Goal: Task Accomplishment & Management: Complete application form

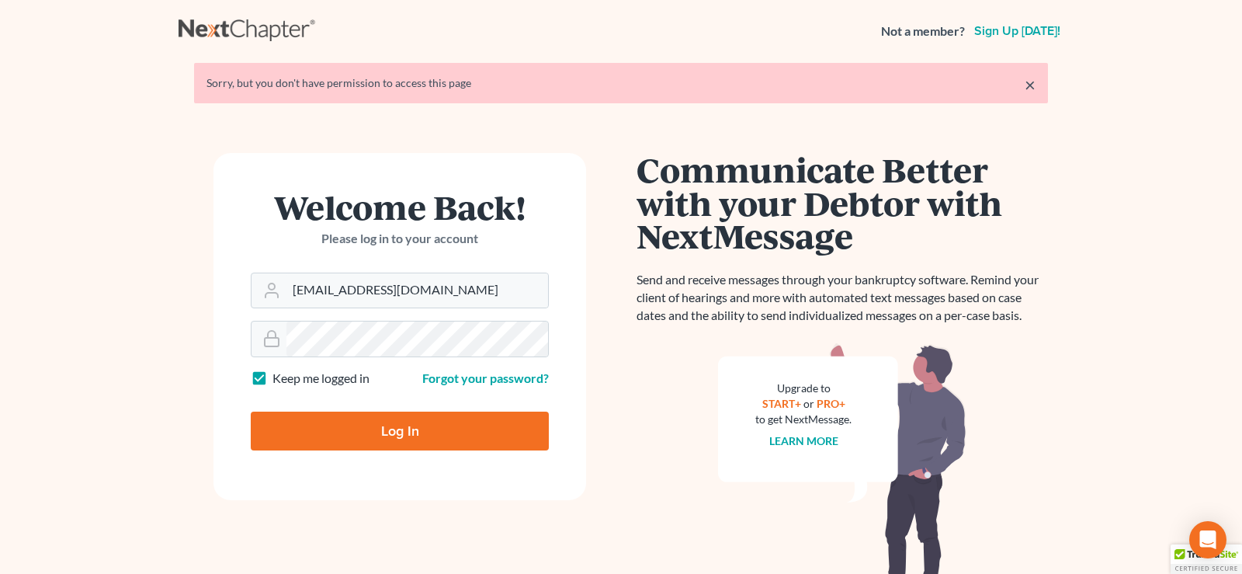
click at [409, 425] on input "Log In" at bounding box center [400, 430] width 298 height 39
type input "Thinking..."
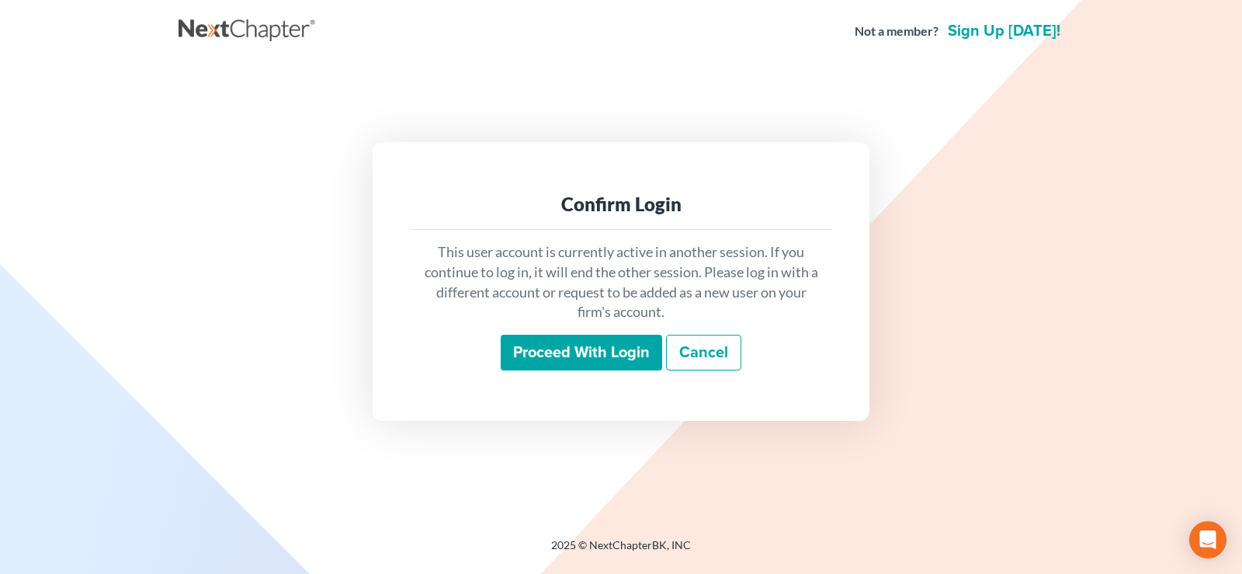
click at [576, 348] on input "Proceed with login" at bounding box center [581, 353] width 161 height 36
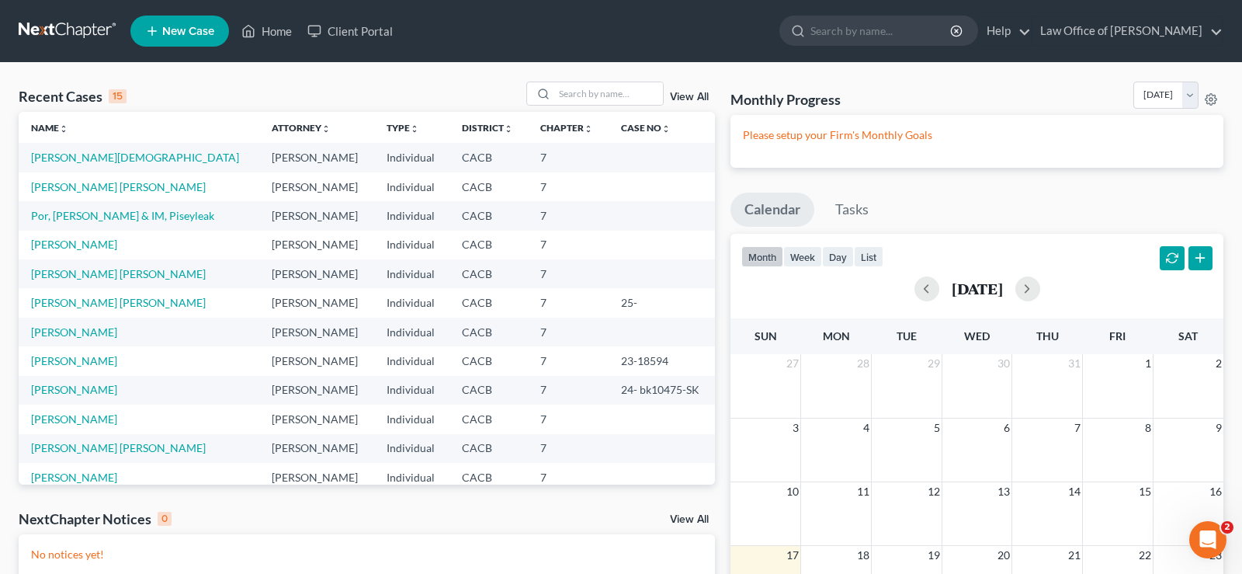
click at [195, 30] on span "New Case" at bounding box center [188, 32] width 52 height 12
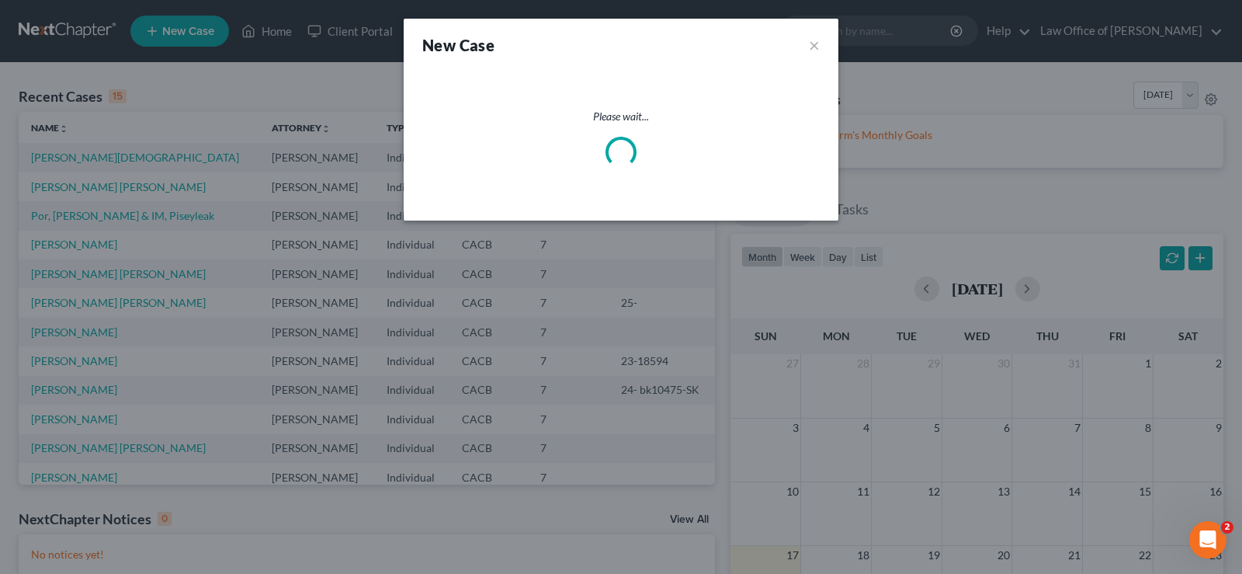
select select "7"
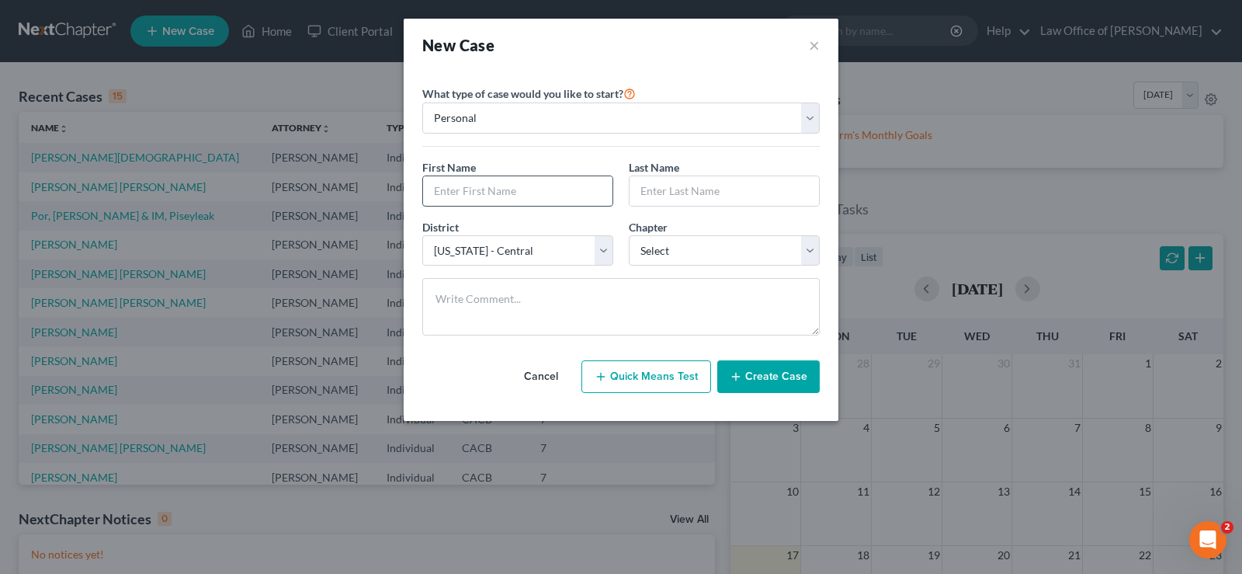
click at [525, 195] on input "text" at bounding box center [517, 190] width 189 height 29
type input "[PERSON_NAME]"
click at [682, 198] on input "text" at bounding box center [723, 190] width 189 height 29
type input "[PERSON_NAME]"
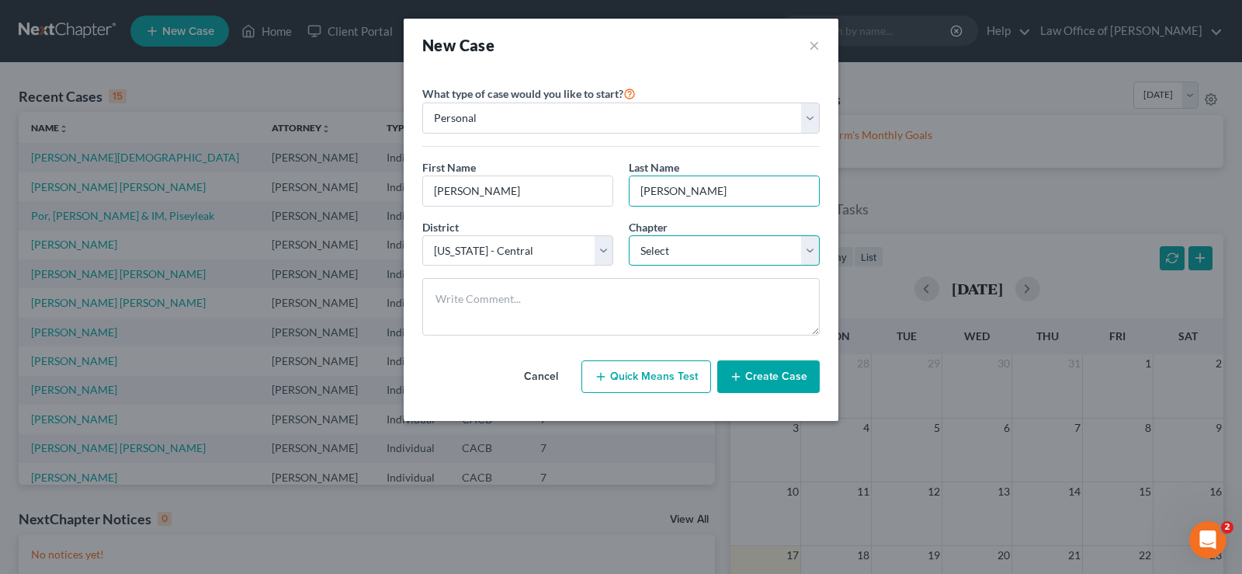
click at [629, 235] on select "Select 7 11 12 13" at bounding box center [724, 250] width 191 height 31
select select "0"
click option "7" at bounding box center [0, 0] width 0 height 0
click at [778, 370] on button "Create Case" at bounding box center [768, 376] width 102 height 33
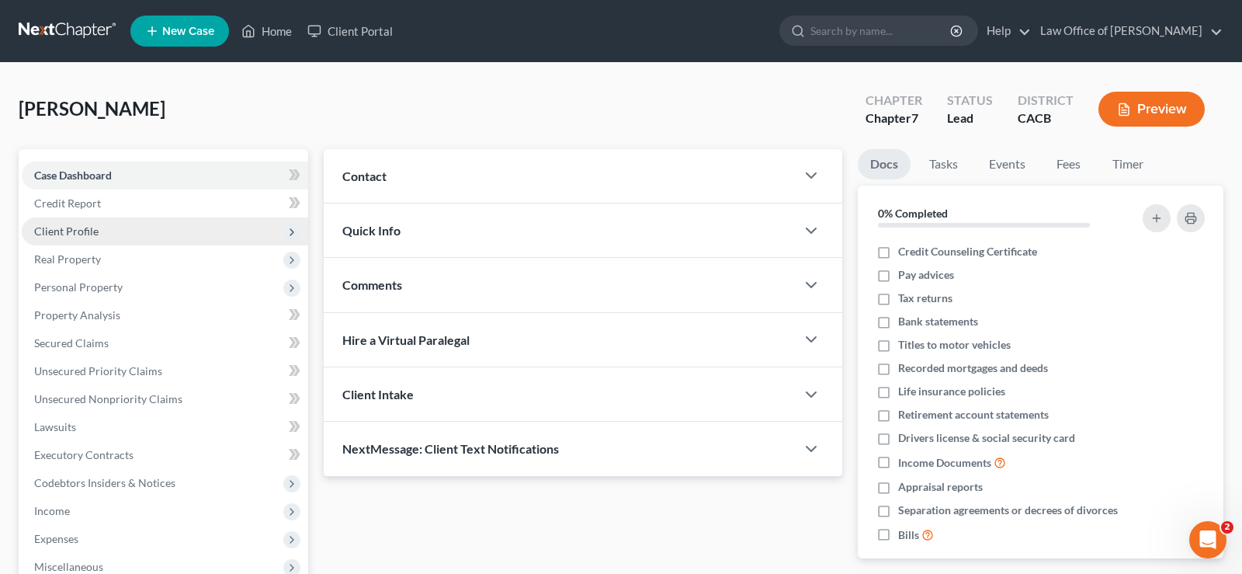
click at [74, 231] on span "Client Profile" at bounding box center [66, 230] width 64 height 13
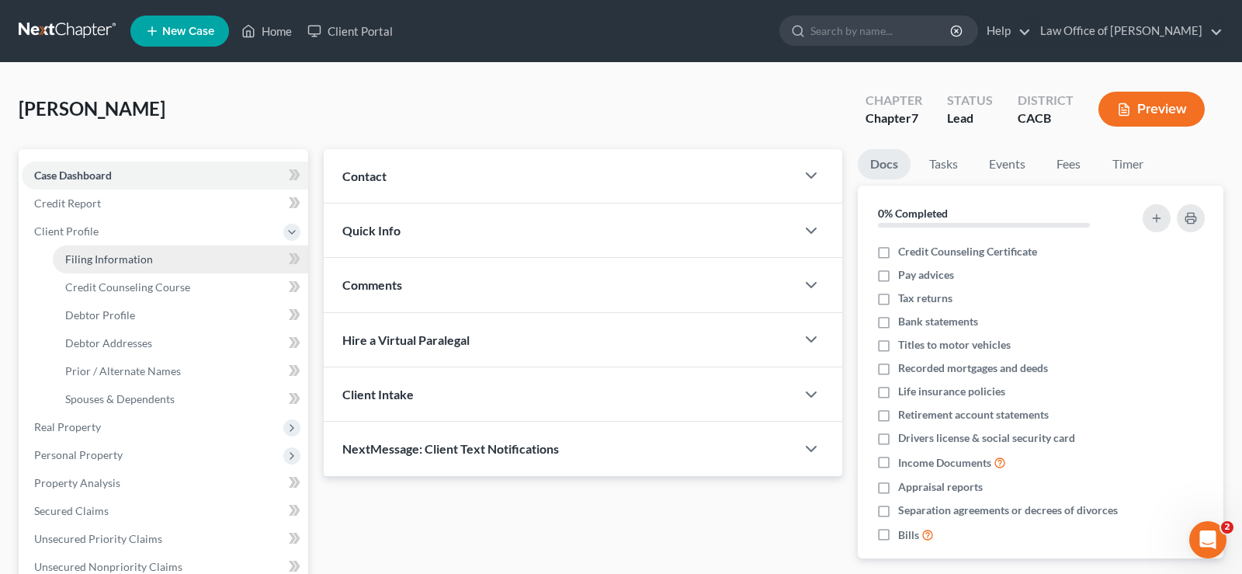
click at [137, 260] on span "Filing Information" at bounding box center [109, 258] width 88 height 13
select select "1"
select select "0"
select select "7"
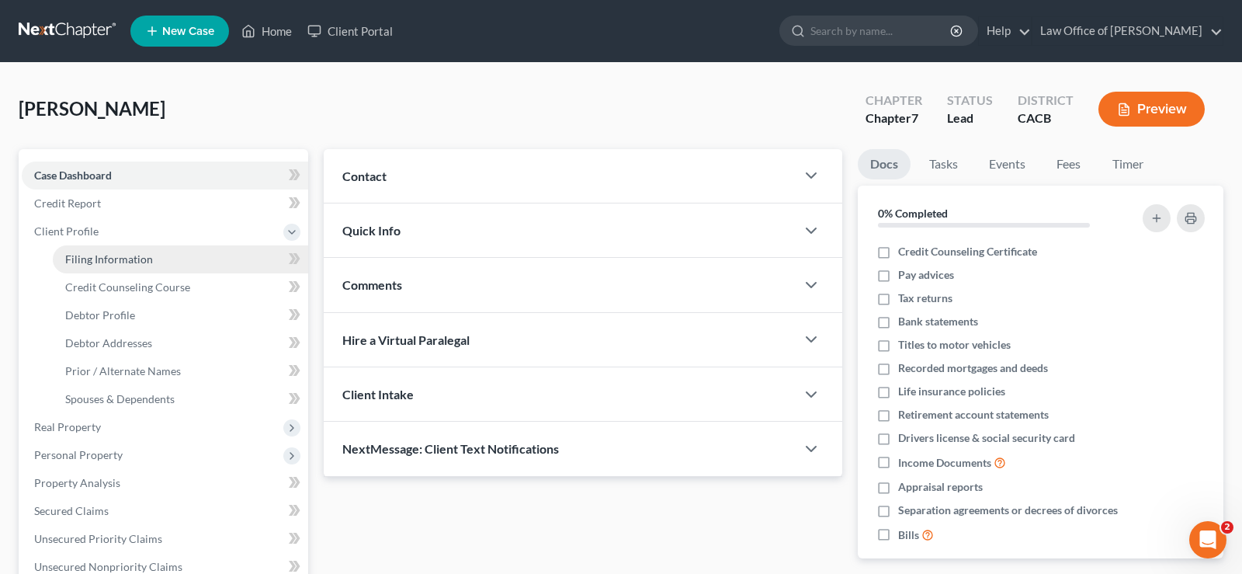
select select "4"
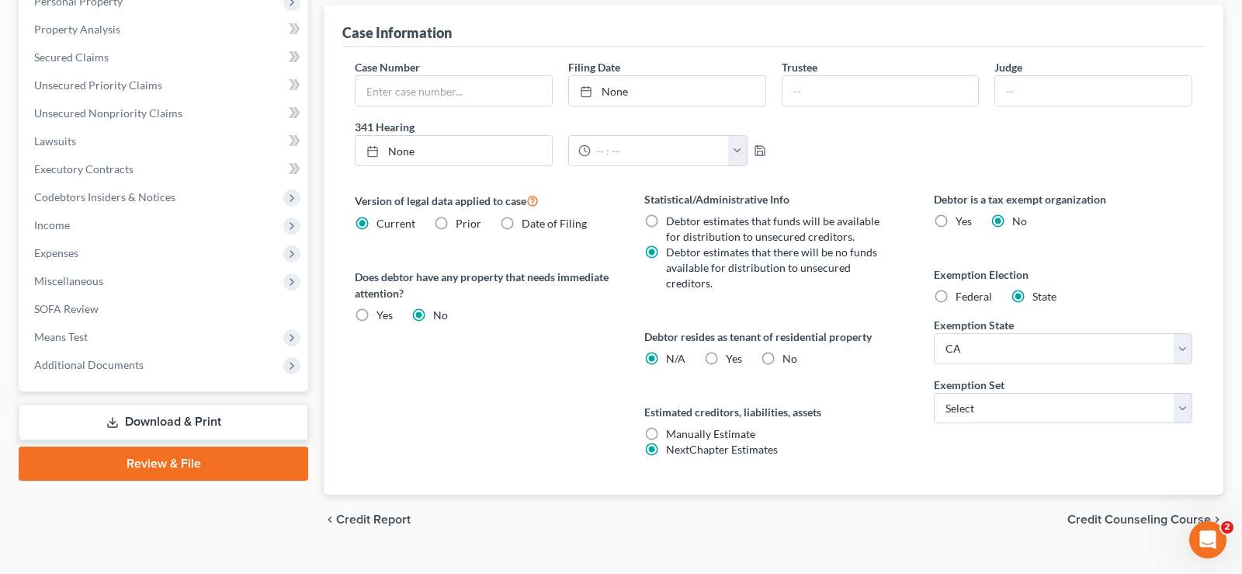
scroll to position [482, 0]
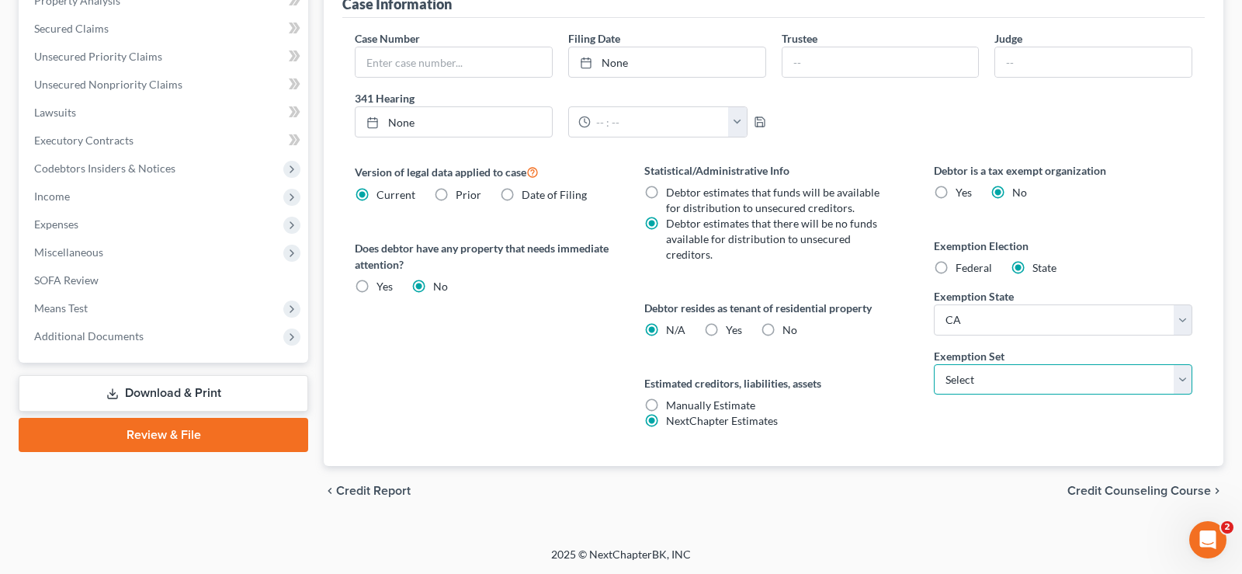
click at [934, 364] on select "Select 703 704" at bounding box center [1063, 379] width 258 height 31
select select "0"
click option "703" at bounding box center [0, 0] width 0 height 0
click at [1120, 491] on span "Credit Counseling Course" at bounding box center [1139, 490] width 144 height 12
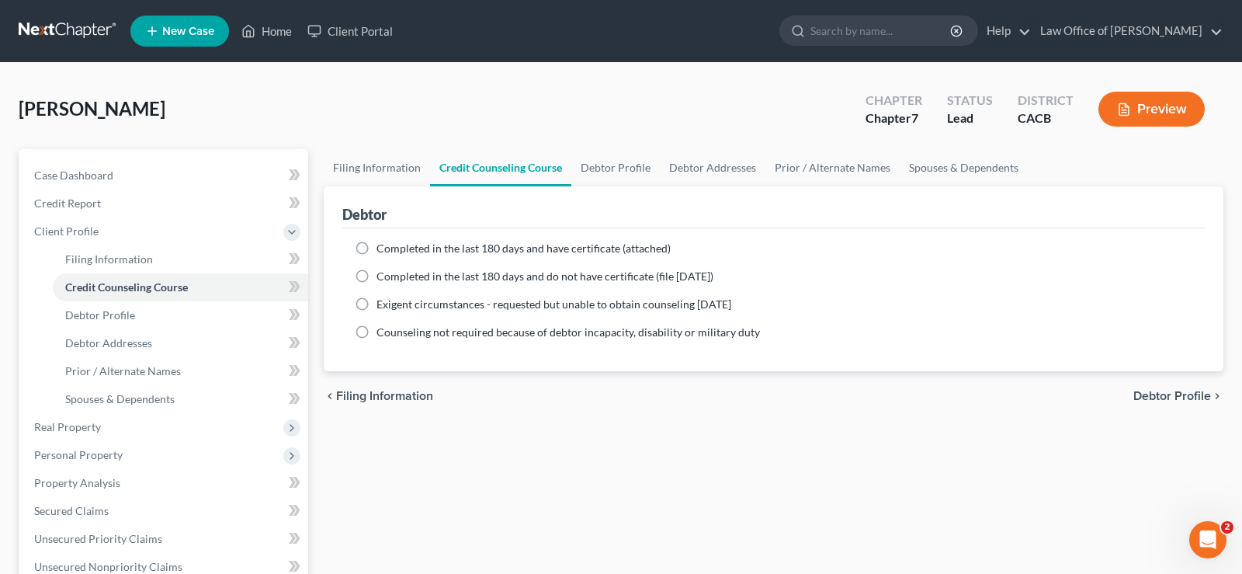
click at [376, 245] on label "Completed in the last 180 days and have certificate (attached)" at bounding box center [523, 249] width 294 height 16
click at [383, 245] on input "Completed in the last 180 days and have certificate (attached)" at bounding box center [388, 246] width 10 height 10
radio input "true"
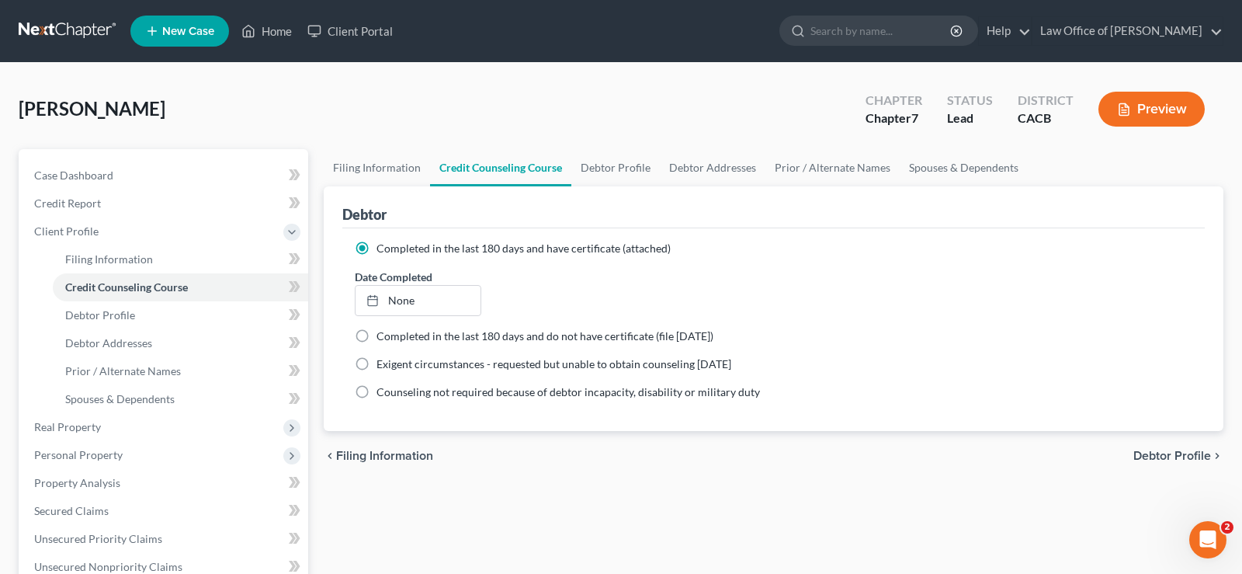
click at [1158, 452] on span "Debtor Profile" at bounding box center [1172, 455] width 78 height 12
select select "0"
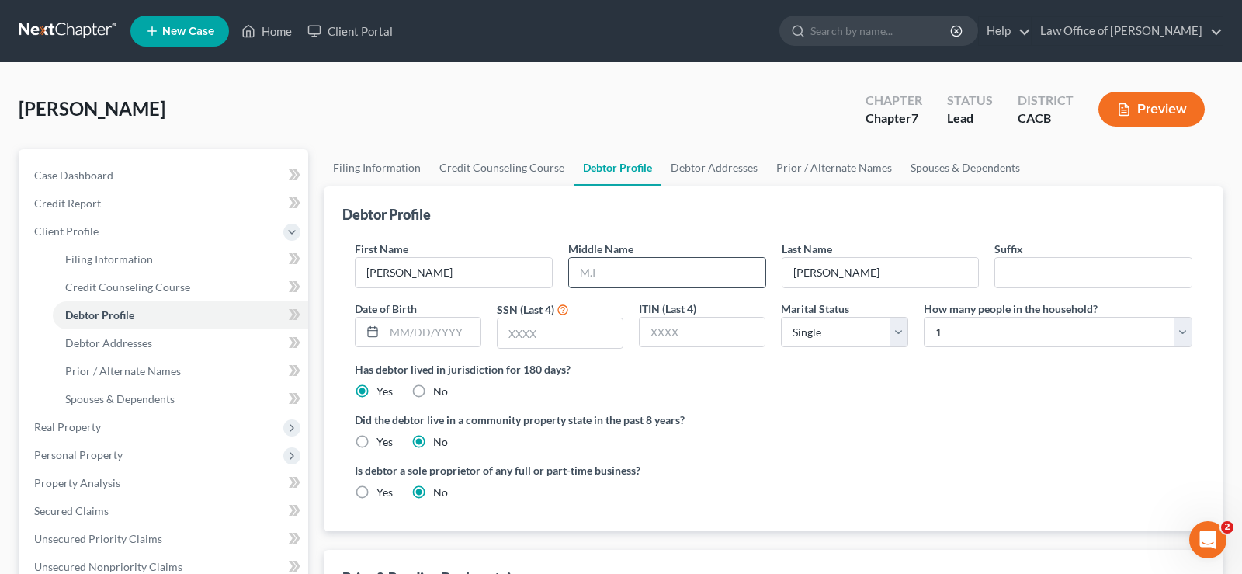
click at [629, 274] on input "text" at bounding box center [667, 272] width 196 height 29
type input "[PERSON_NAME]"
click at [413, 333] on input "text" at bounding box center [432, 331] width 96 height 29
type input "[DATE]"
click at [533, 326] on input "text" at bounding box center [560, 332] width 125 height 29
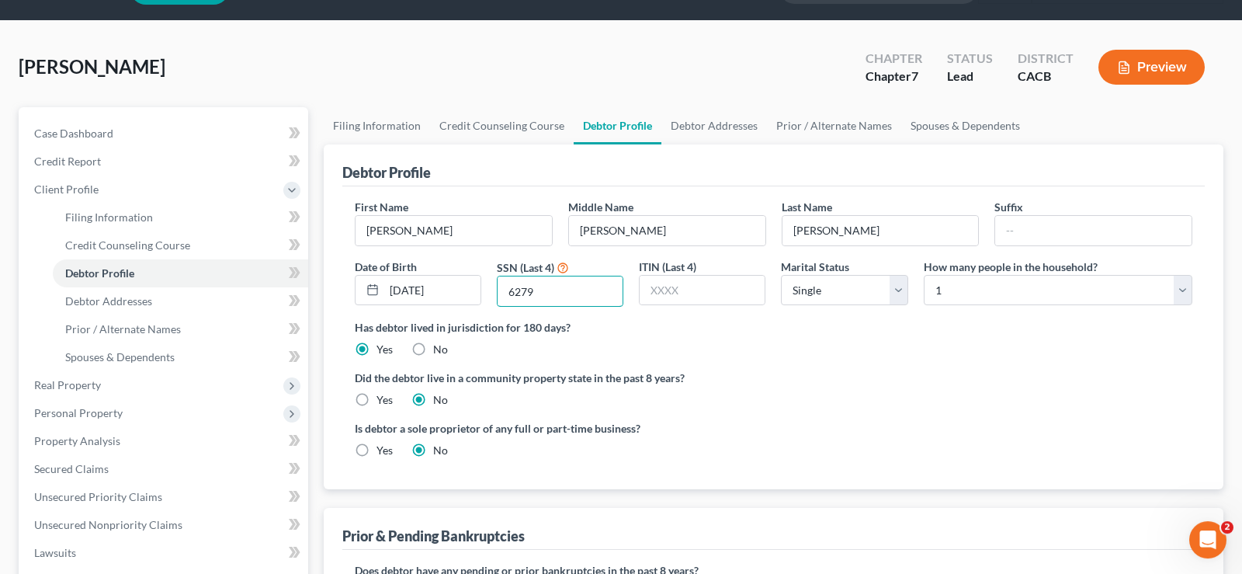
scroll to position [79, 0]
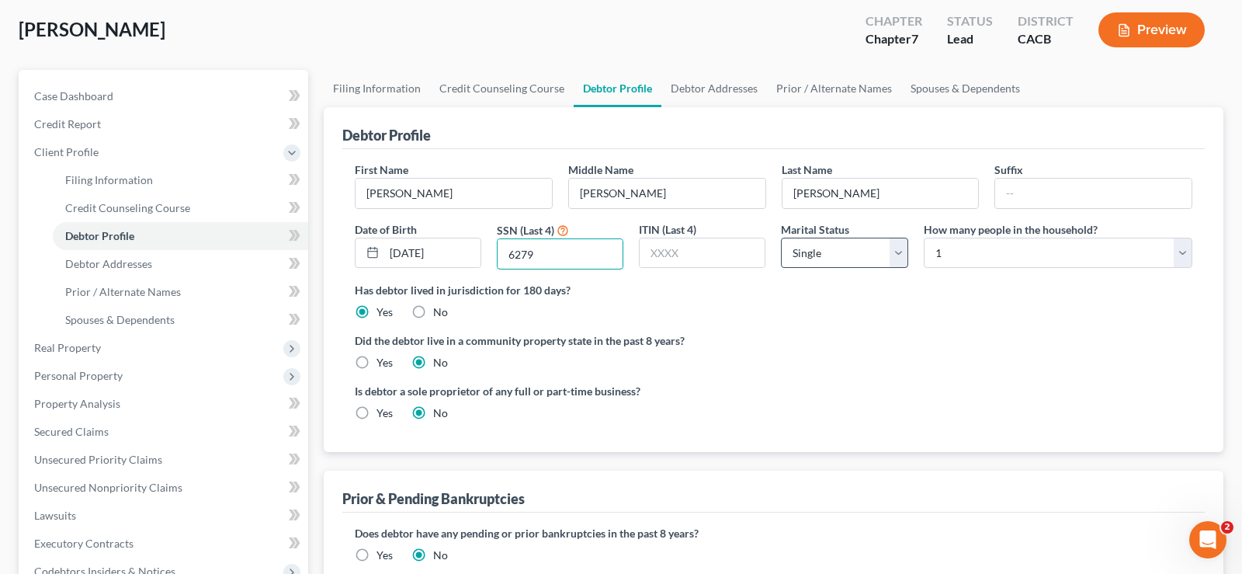
type input "6279"
click at [781, 238] on select "Select Single Married Separated Divorced Widowed" at bounding box center [844, 253] width 127 height 31
select select "2"
click option "Separated" at bounding box center [0, 0] width 0 height 0
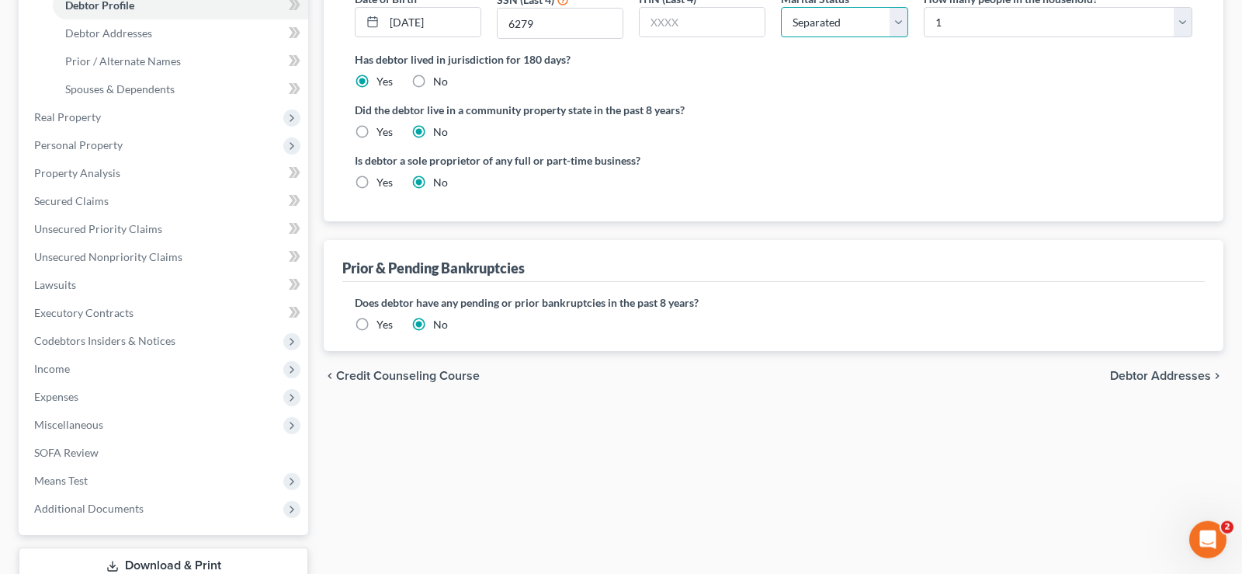
scroll to position [317, 0]
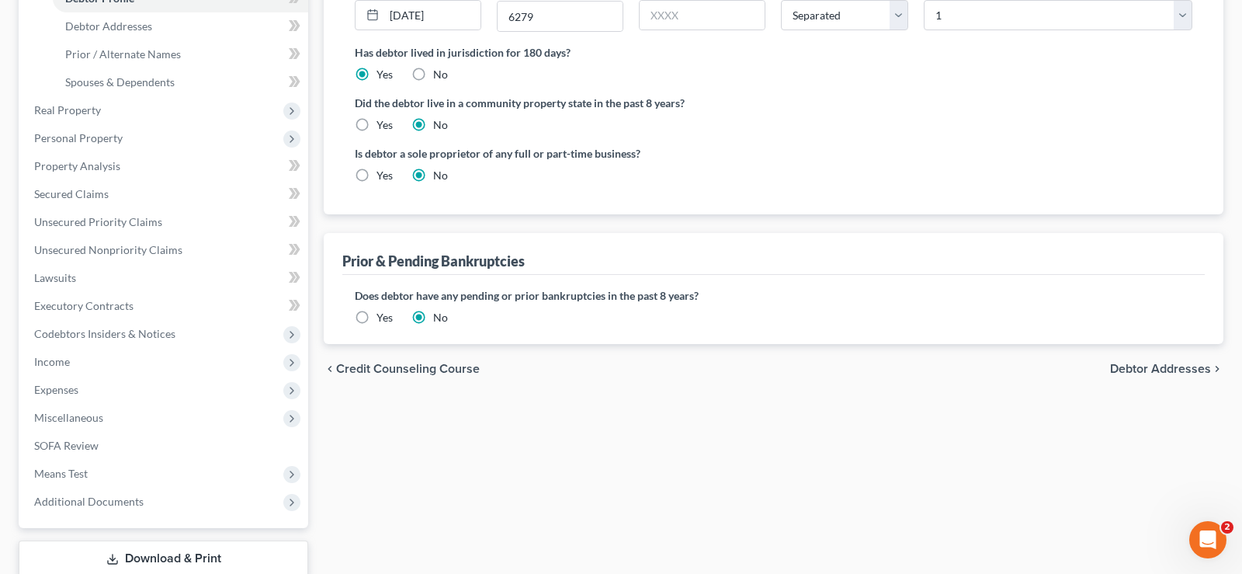
click at [1171, 369] on span "Debtor Addresses" at bounding box center [1160, 368] width 101 height 12
select select "0"
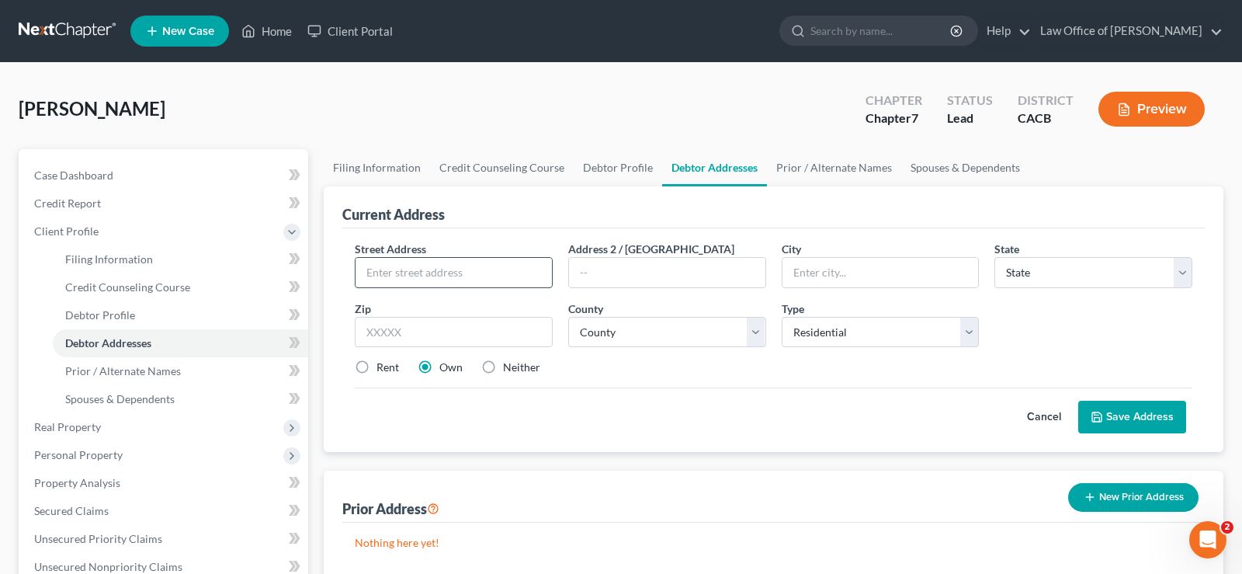
click at [467, 264] on input "text" at bounding box center [453, 272] width 196 height 29
type input "24631 Fourl Rd"
click at [827, 277] on input "text" at bounding box center [880, 272] width 196 height 29
type input "Newhall"
click at [994, 257] on select "State [US_STATE] AK AR AZ CA CO CT DE DC [GEOGRAPHIC_DATA] [GEOGRAPHIC_DATA] GU…" at bounding box center [1093, 272] width 198 height 31
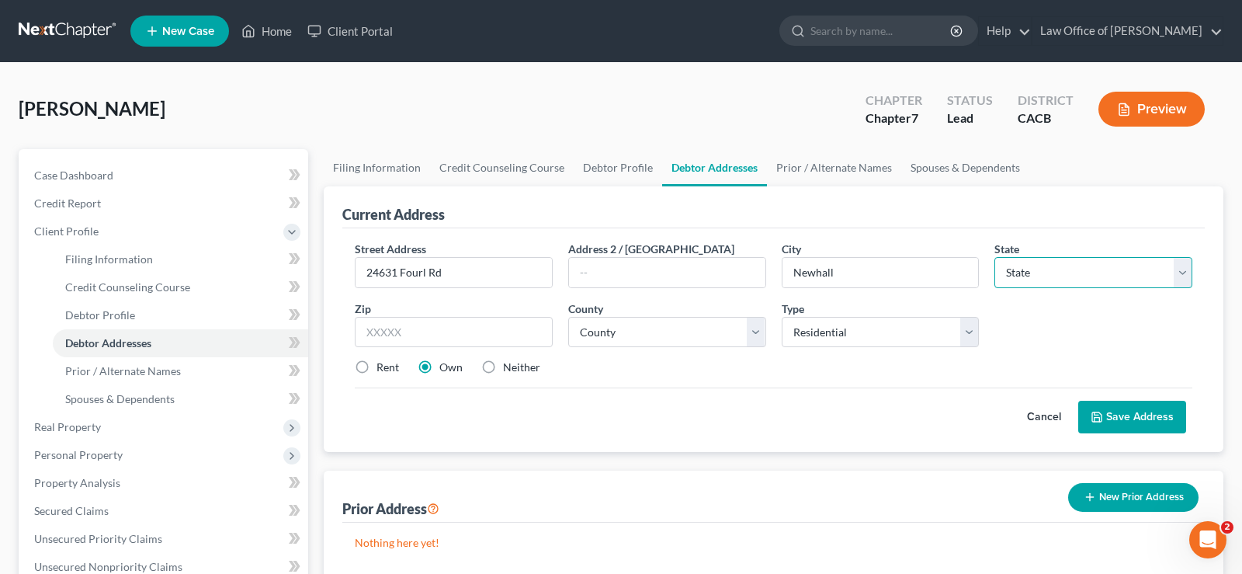
select select "4"
click option "CA" at bounding box center [0, 0] width 0 height 0
click at [421, 328] on input "text" at bounding box center [454, 332] width 198 height 31
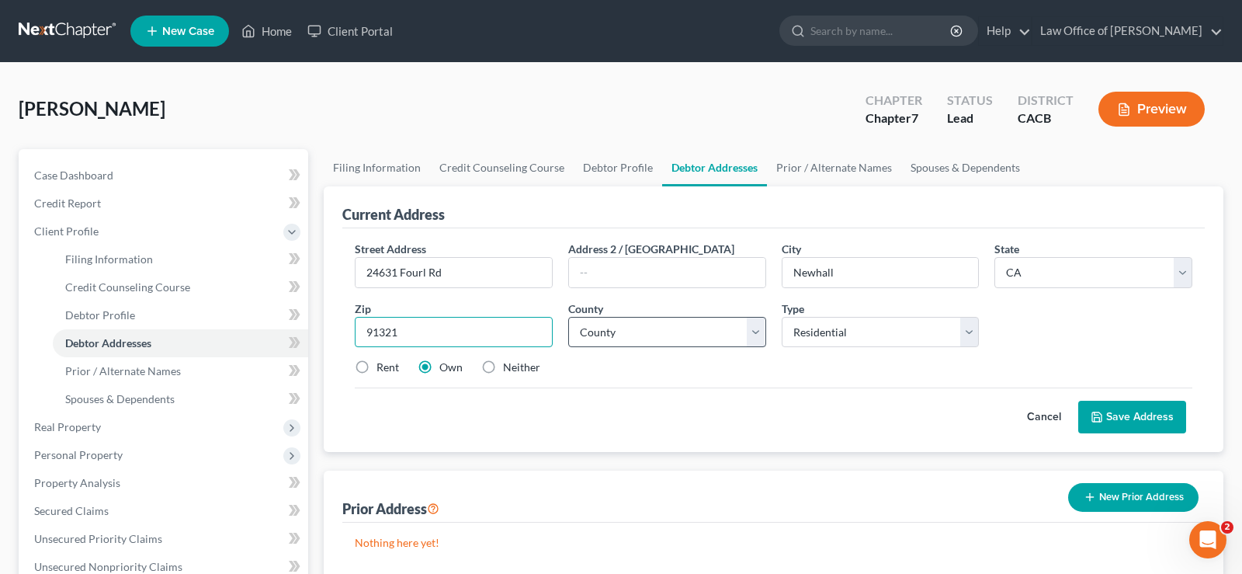
type input "91321"
click at [568, 317] on select "County [GEOGRAPHIC_DATA] [GEOGRAPHIC_DATA] [GEOGRAPHIC_DATA] [GEOGRAPHIC_DATA] …" at bounding box center [667, 332] width 198 height 31
select select "19"
click option "[GEOGRAPHIC_DATA]" at bounding box center [0, 0] width 0 height 0
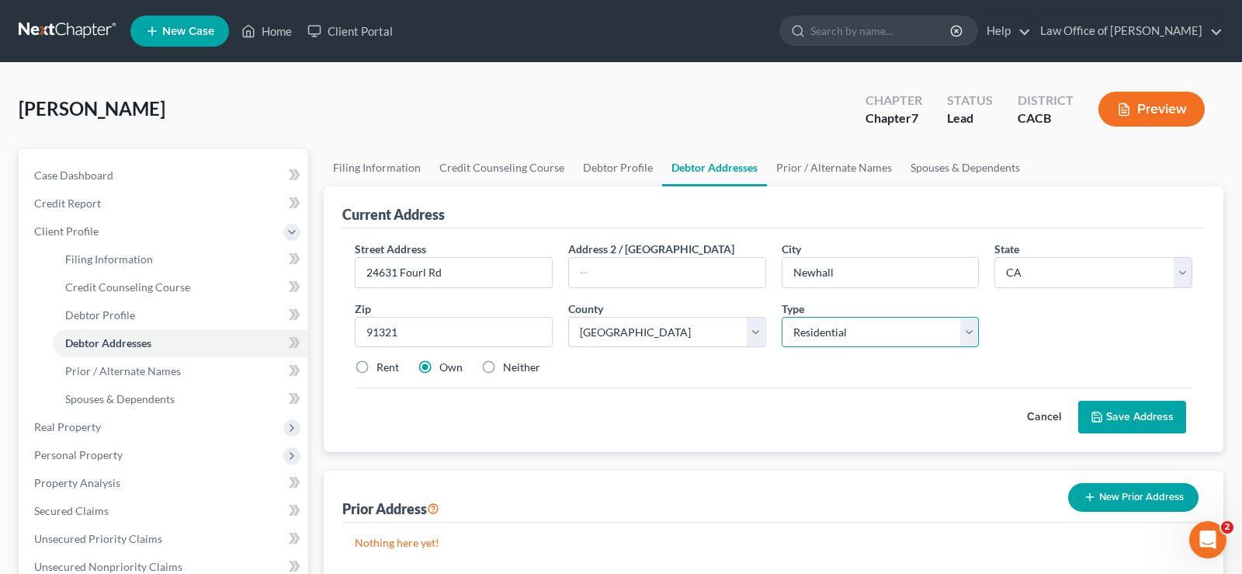
click at [782, 317] on select "Select Residential Mailing Rental Business" at bounding box center [881, 332] width 198 height 31
select select "2"
click option "Rental" at bounding box center [0, 0] width 0 height 0
click at [1131, 416] on button "Save Address" at bounding box center [1132, 416] width 108 height 33
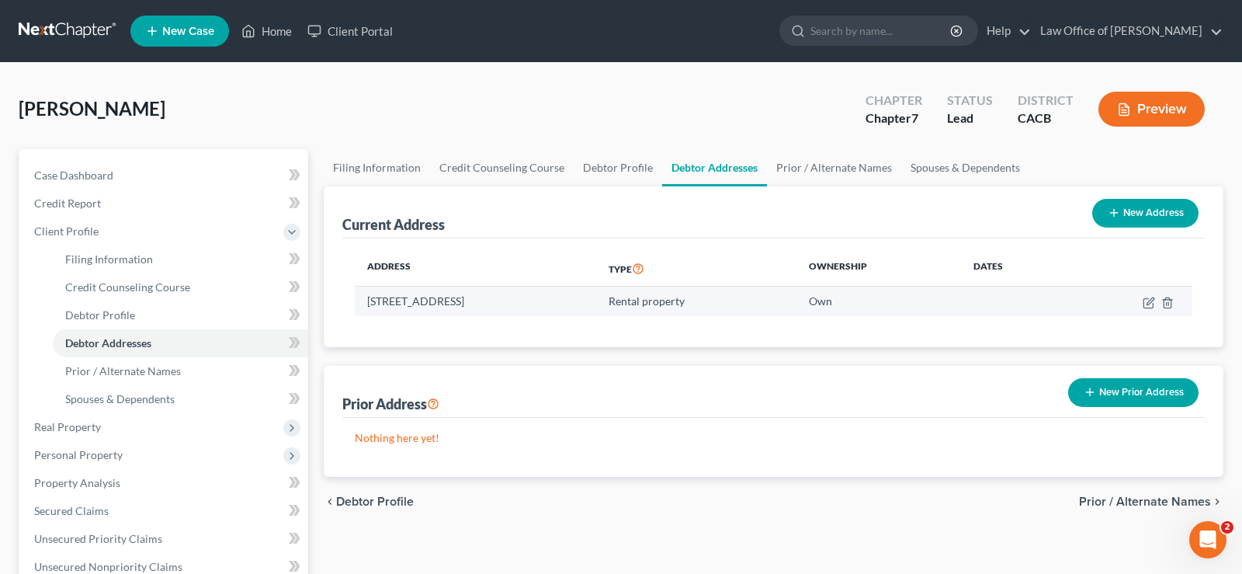
click at [1141, 302] on td at bounding box center [1130, 300] width 123 height 29
click at [1152, 299] on icon "button" at bounding box center [1149, 302] width 12 height 12
select select "4"
select select "19"
select select "2"
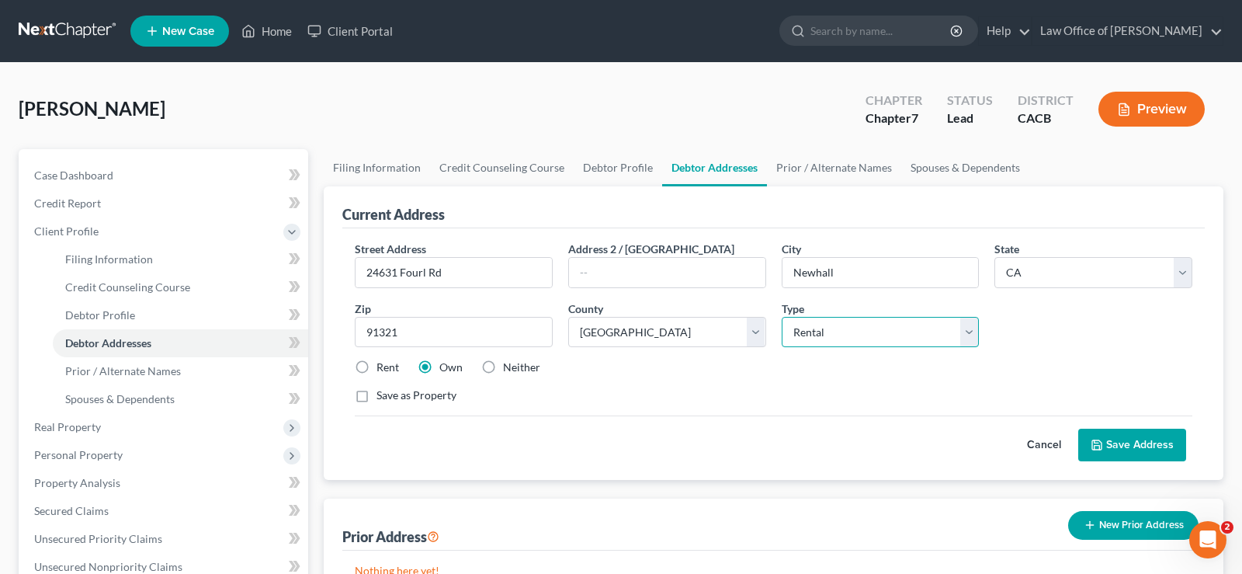
click at [782, 317] on select "Select Residential Mailing Rental Business" at bounding box center [881, 332] width 198 height 31
drag, startPoint x: 972, startPoint y: 329, endPoint x: 391, endPoint y: 390, distance: 583.7
click at [376, 369] on label "Rent" at bounding box center [387, 367] width 23 height 16
drag, startPoint x: 357, startPoint y: 366, endPoint x: 368, endPoint y: 376, distance: 15.4
click at [376, 367] on label "Rent" at bounding box center [387, 367] width 23 height 16
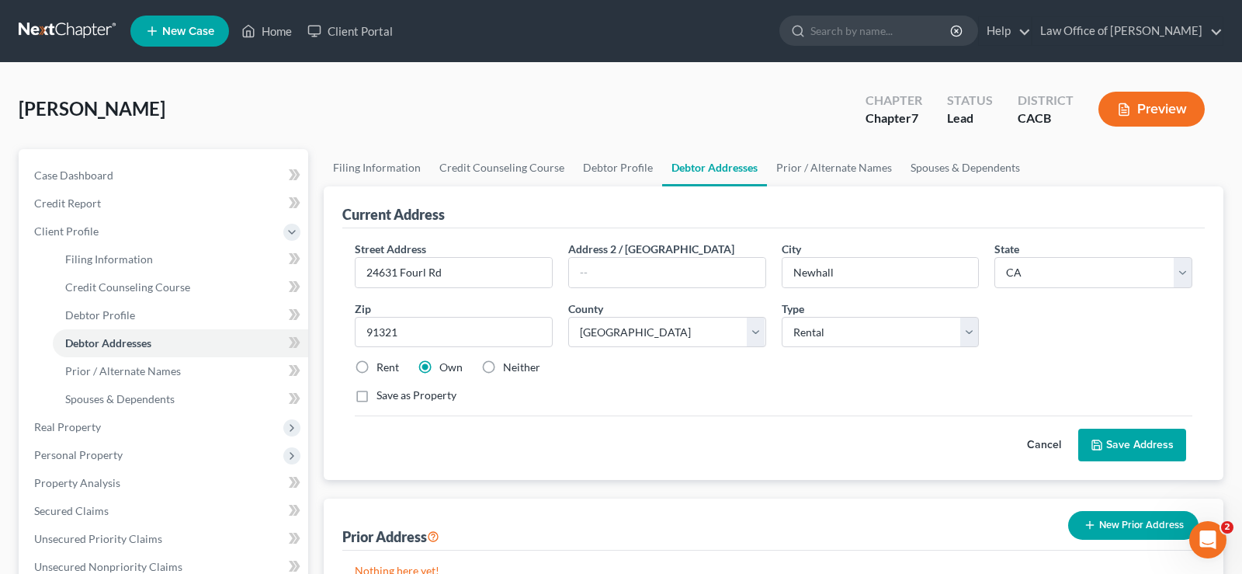
click at [383, 367] on input "Rent" at bounding box center [388, 364] width 10 height 10
radio input "true"
click at [1128, 445] on button "Save Address" at bounding box center [1132, 444] width 108 height 33
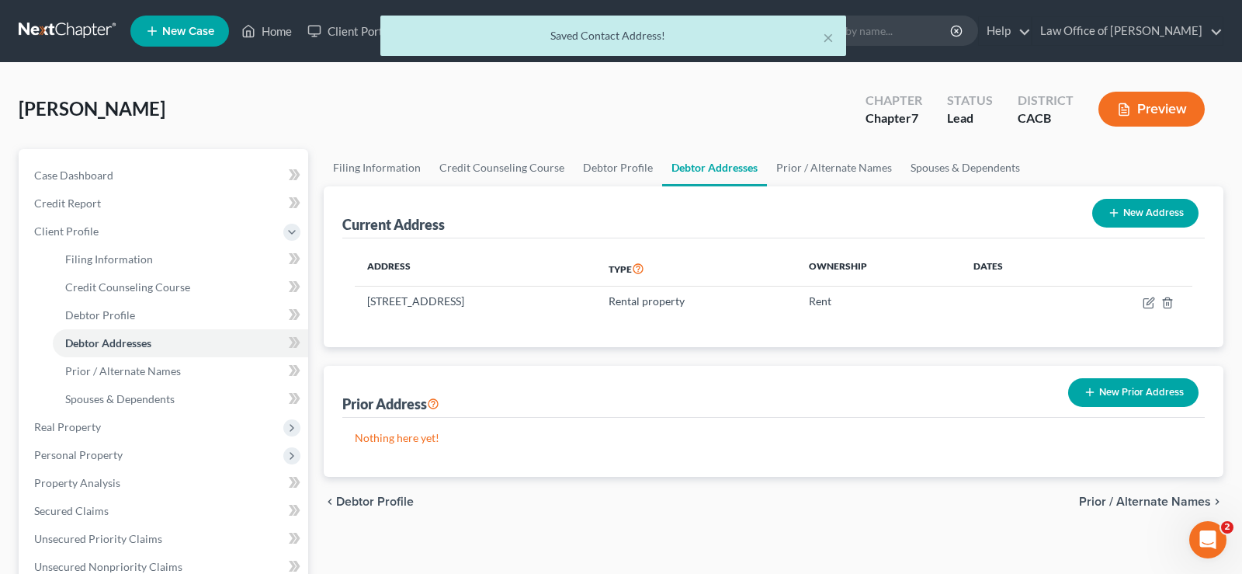
click at [1140, 496] on span "Prior / Alternate Names" at bounding box center [1145, 501] width 132 height 12
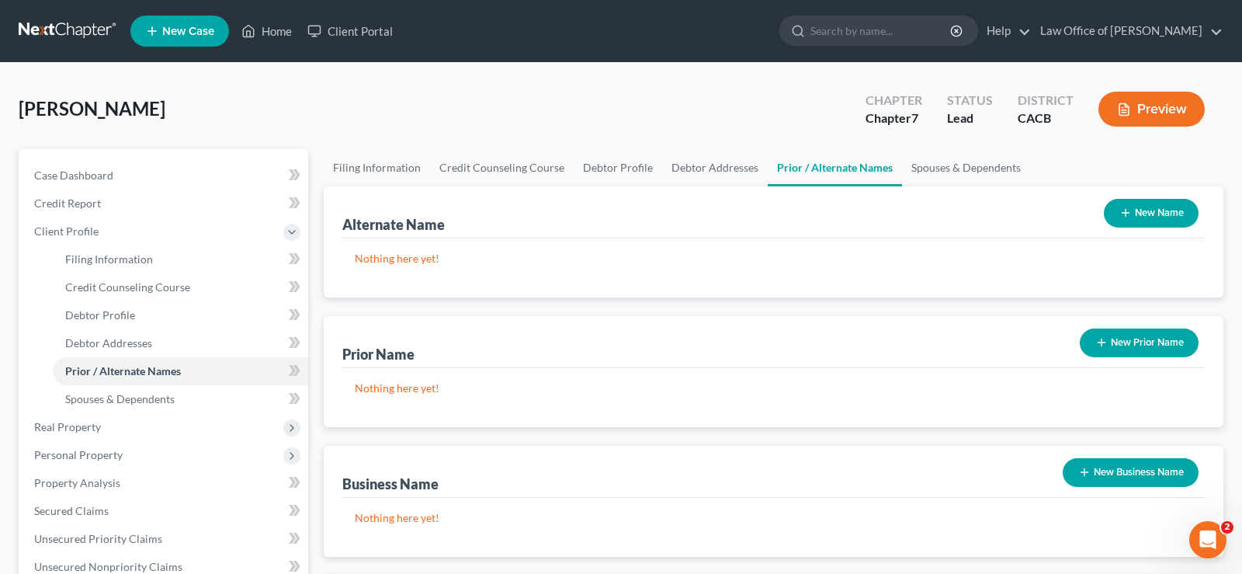
click at [480, 251] on p "Nothing here yet!" at bounding box center [773, 259] width 837 height 16
click at [1159, 203] on button "New Name" at bounding box center [1151, 213] width 95 height 29
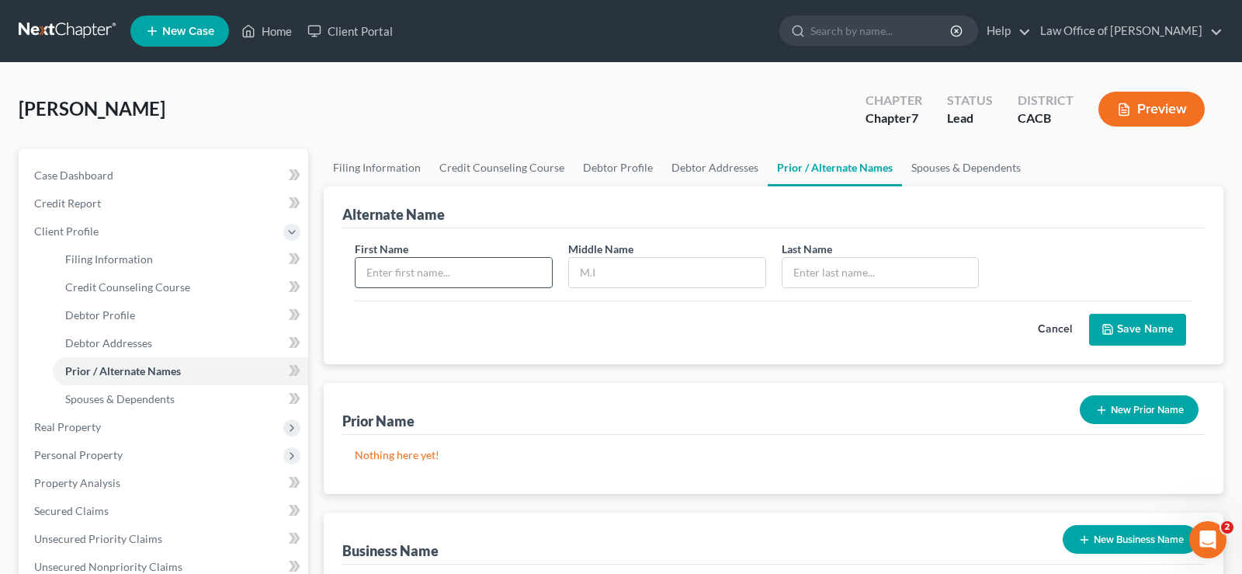
click at [420, 278] on input "text" at bounding box center [453, 272] width 196 height 29
type input "[PERSON_NAME]"
click at [813, 262] on input "text" at bounding box center [880, 272] width 196 height 29
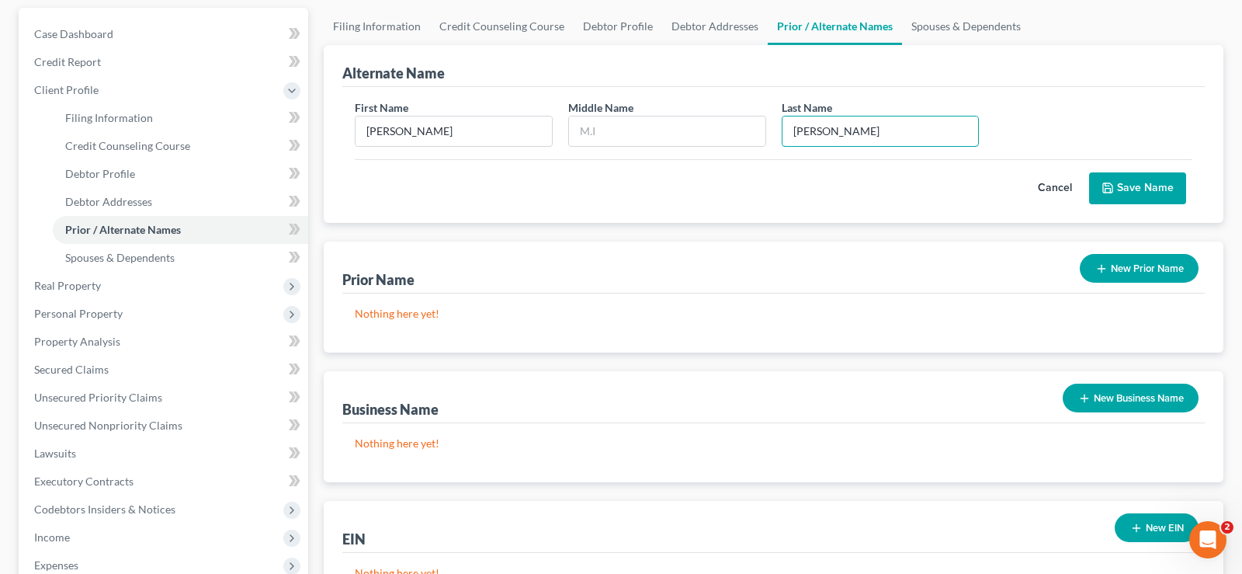
scroll to position [238, 0]
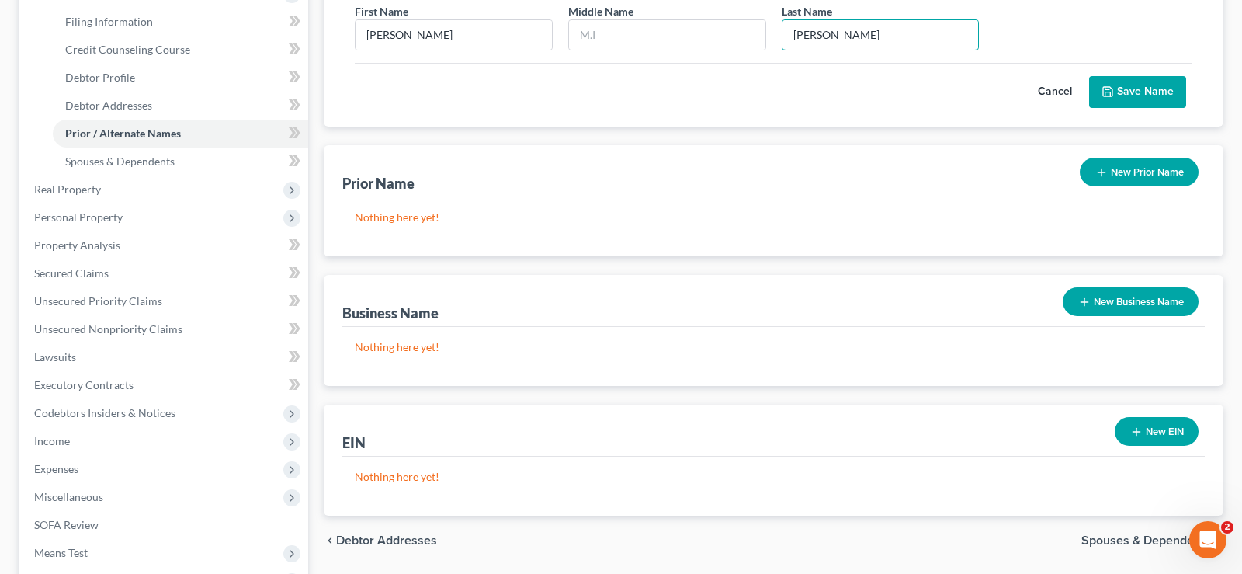
type input "[PERSON_NAME]"
click at [1136, 297] on button "New Business Name" at bounding box center [1131, 301] width 136 height 29
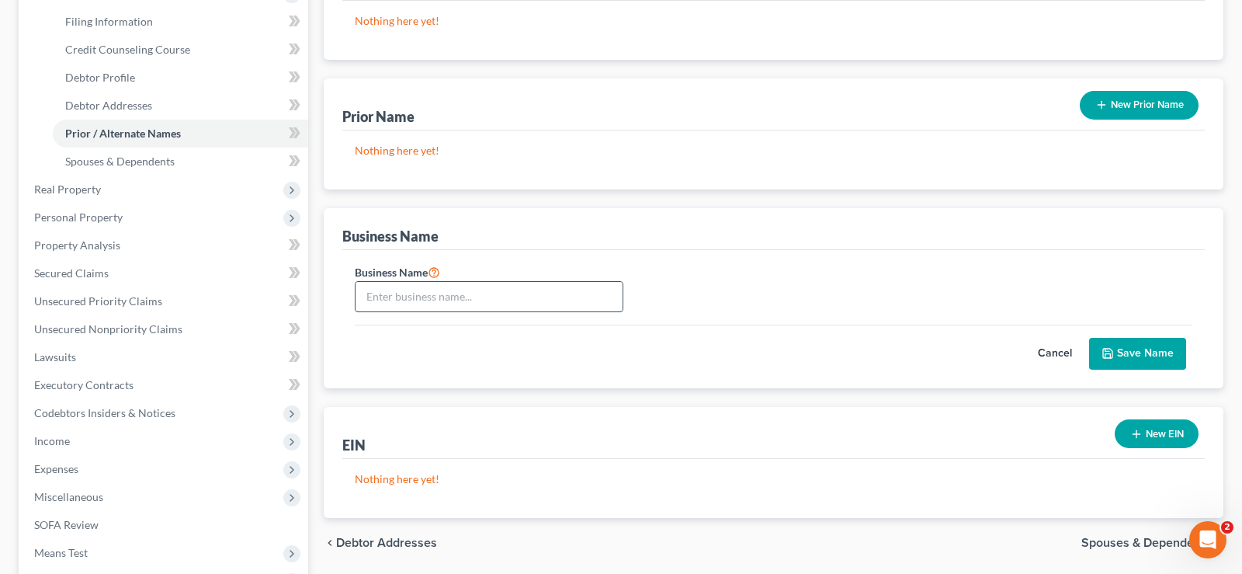
click at [480, 294] on input "text" at bounding box center [488, 296] width 267 height 29
type input "S"
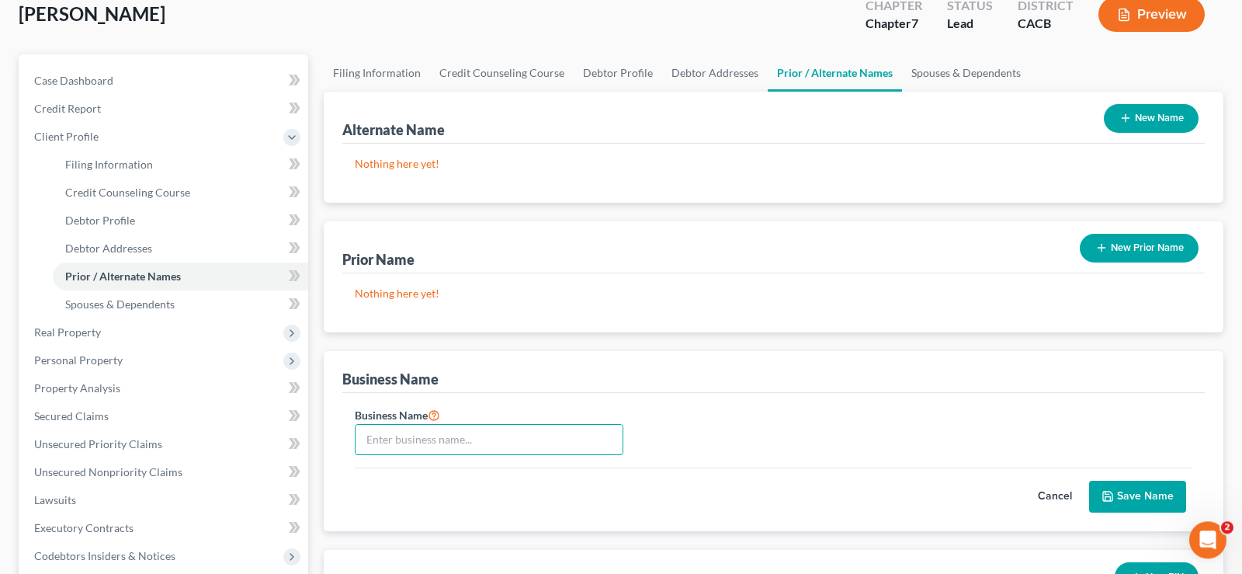
scroll to position [79, 0]
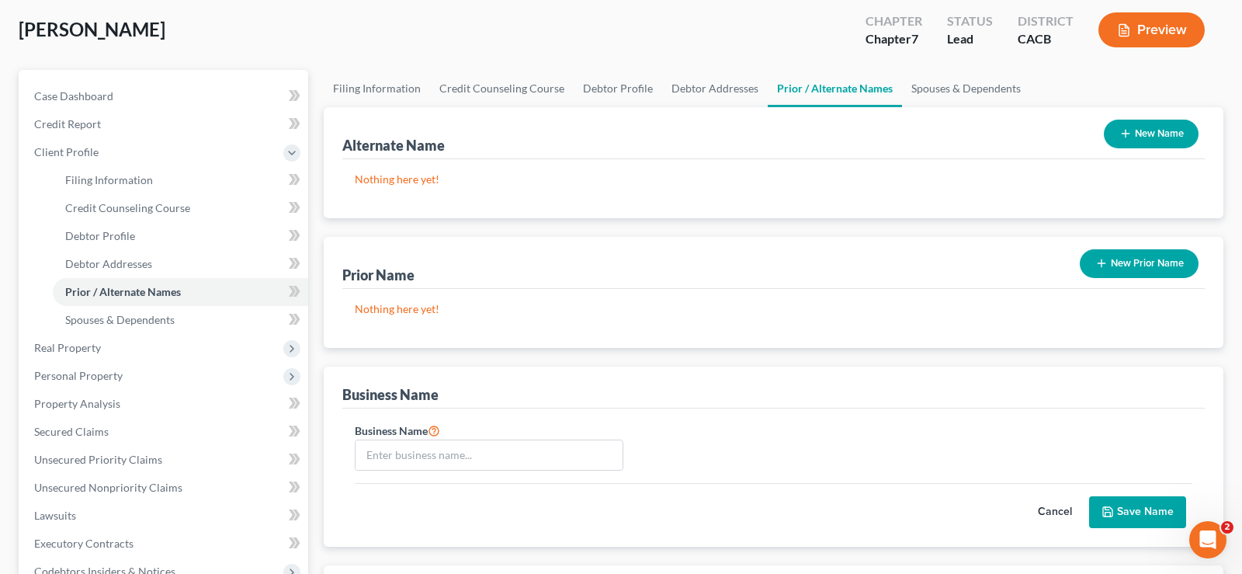
click at [1145, 128] on button "New Name" at bounding box center [1151, 134] width 95 height 29
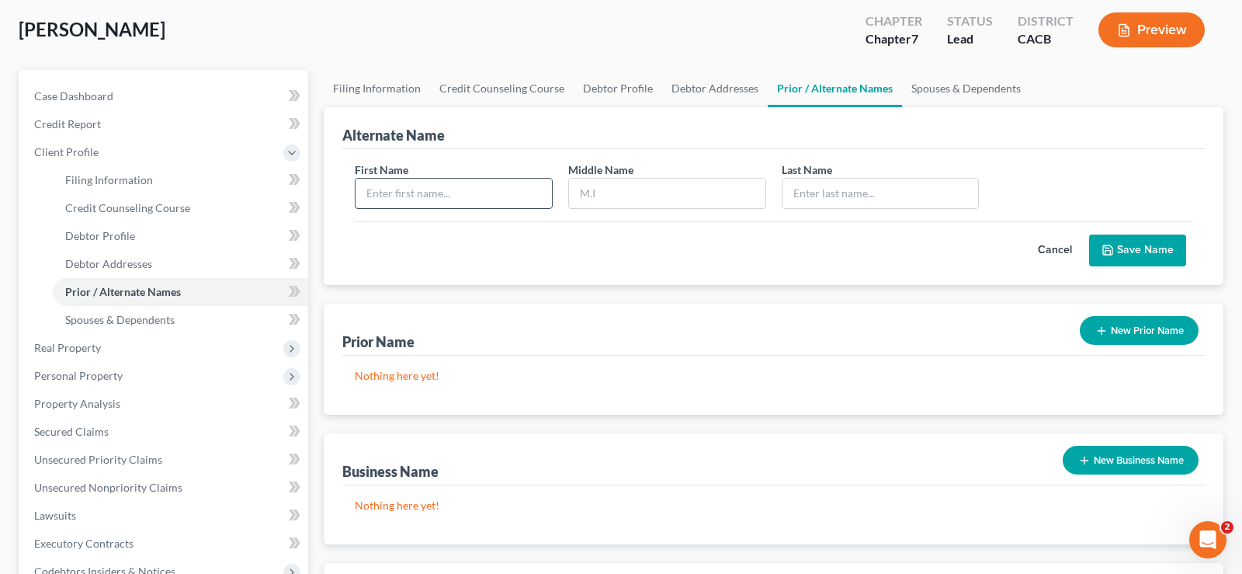
click at [467, 195] on input "text" at bounding box center [453, 193] width 196 height 29
type input "S E"
click at [801, 192] on input "text" at bounding box center [880, 193] width 196 height 29
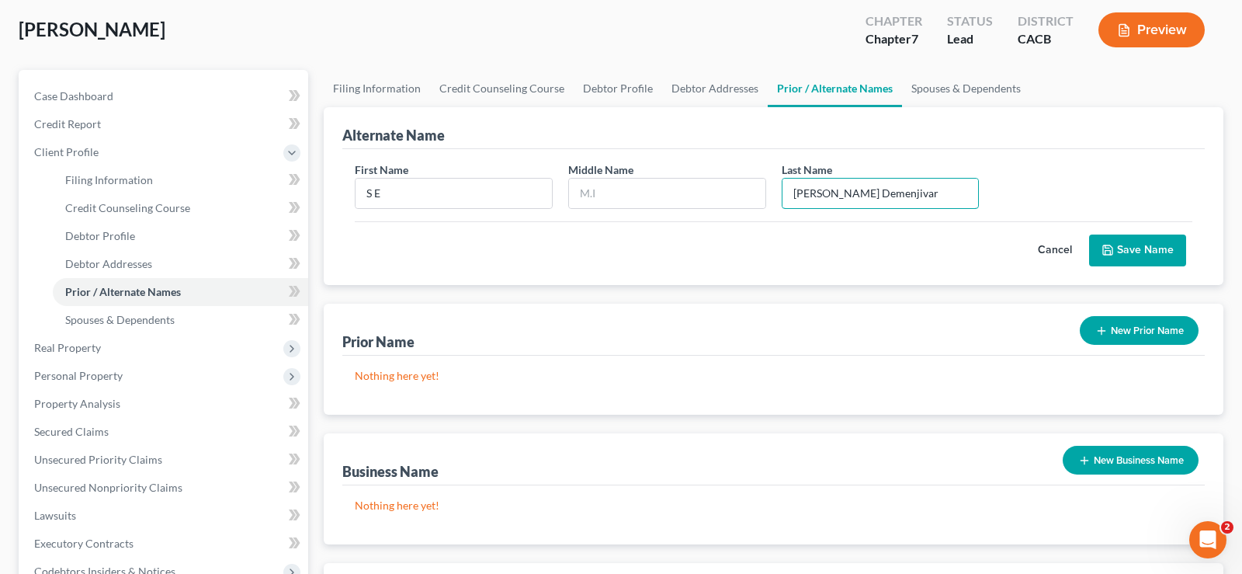
type input "[PERSON_NAME] Demenjivar"
click at [1127, 244] on button "Save Name" at bounding box center [1137, 250] width 97 height 33
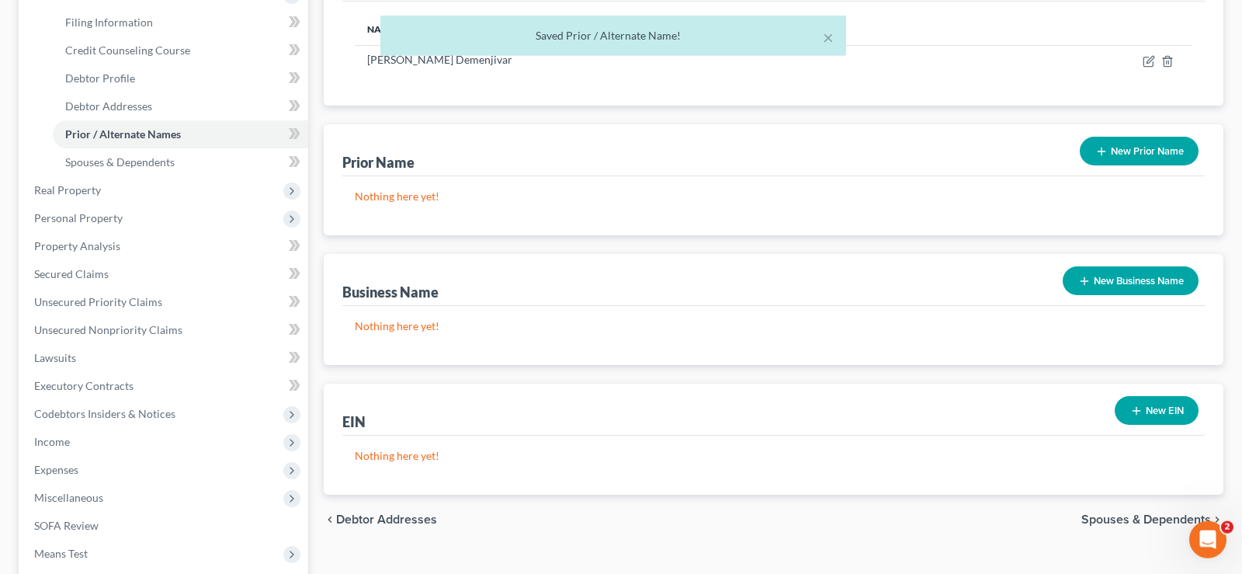
scroll to position [317, 0]
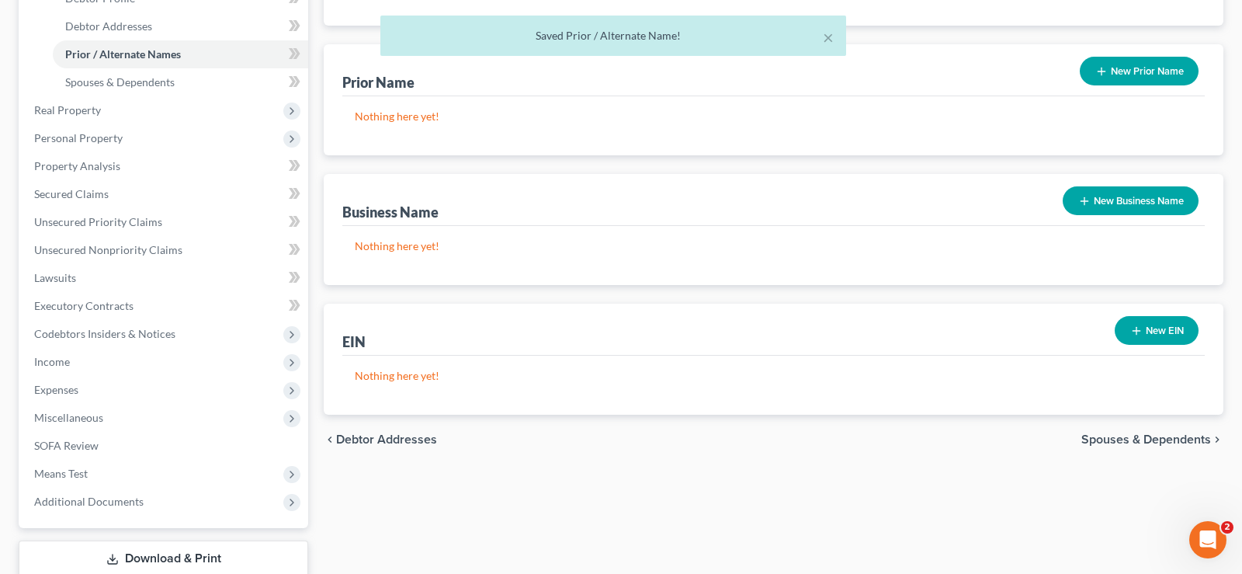
click at [1106, 199] on button "New Business Name" at bounding box center [1131, 200] width 136 height 29
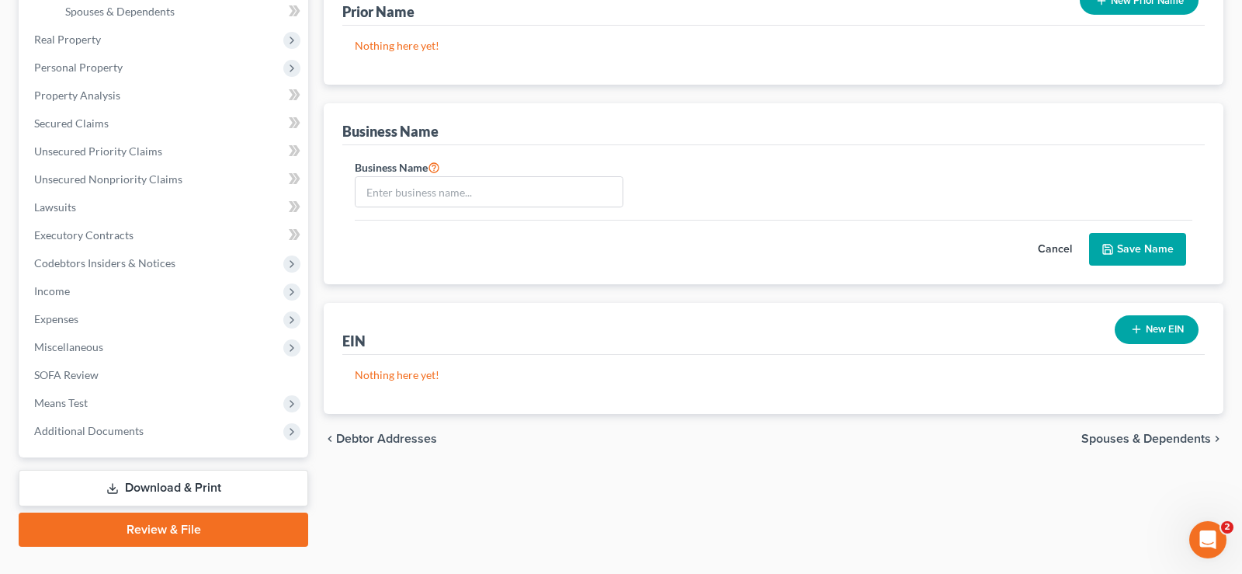
scroll to position [418, 0]
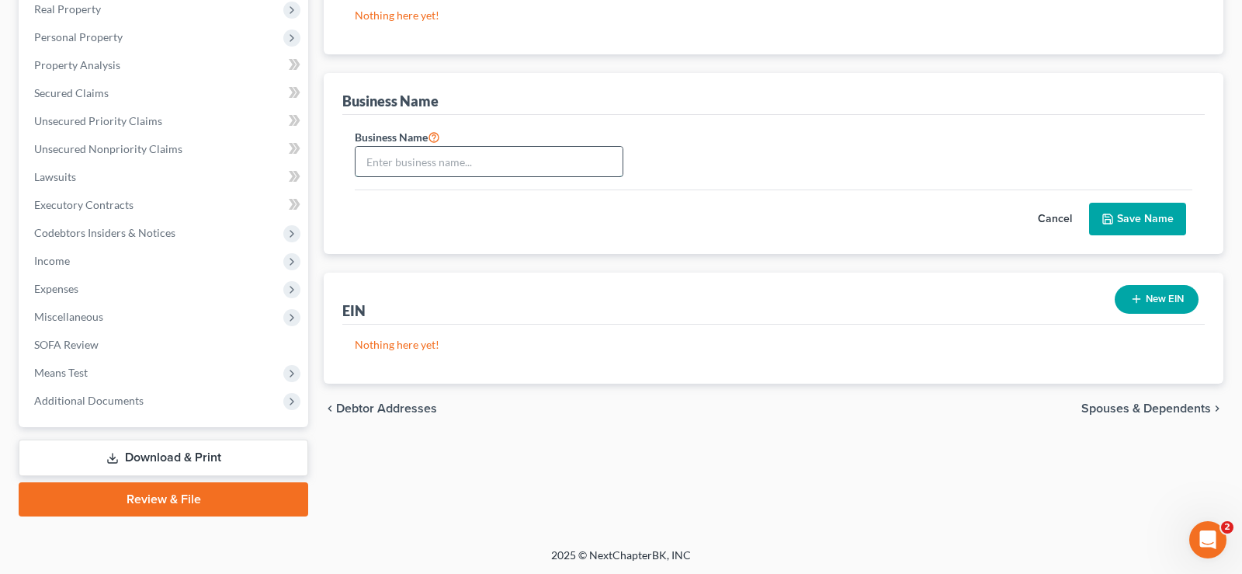
click at [466, 154] on input "text" at bounding box center [488, 161] width 267 height 29
type input "El Pastor Bar & Grill, LLC"
click at [1143, 213] on button "Save Name" at bounding box center [1137, 219] width 97 height 33
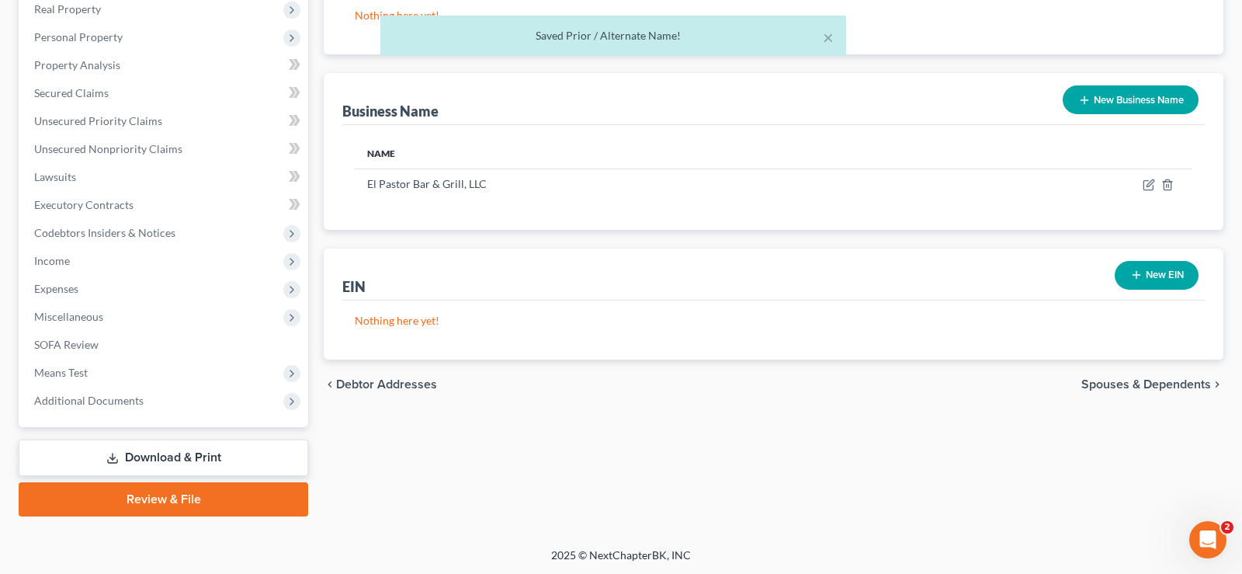
click at [1111, 384] on span "Spouses & Dependents" at bounding box center [1146, 384] width 130 height 12
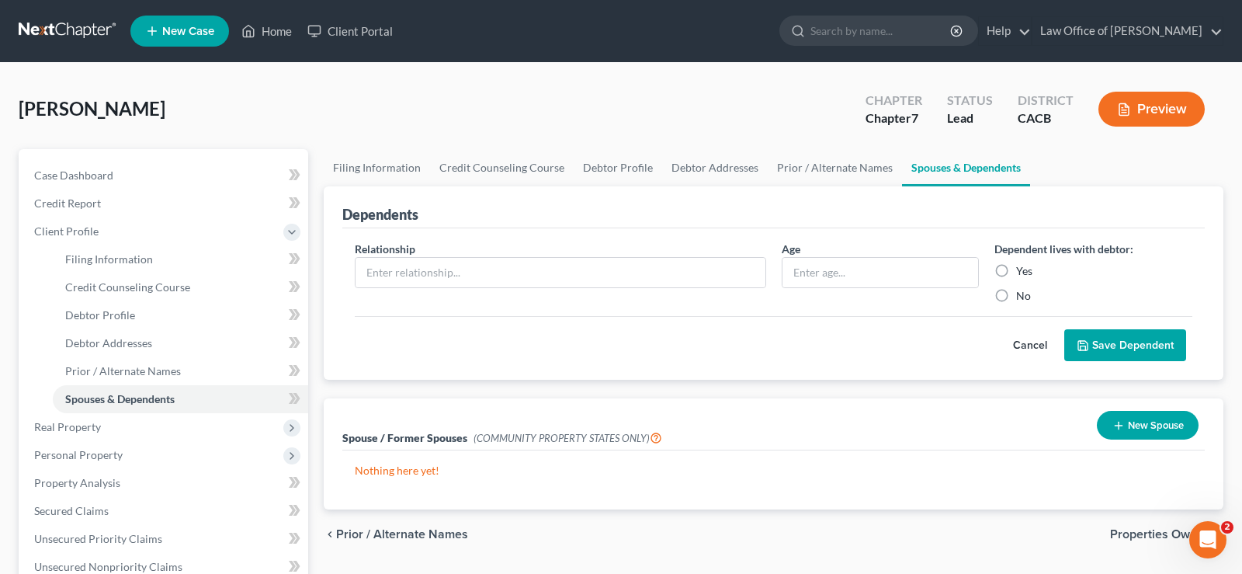
click at [1016, 296] on label "No" at bounding box center [1023, 296] width 15 height 16
click at [1022, 296] on input "No" at bounding box center [1027, 293] width 10 height 10
radio input "true"
click at [509, 276] on input "text" at bounding box center [560, 272] width 410 height 29
type input "Husbannd"
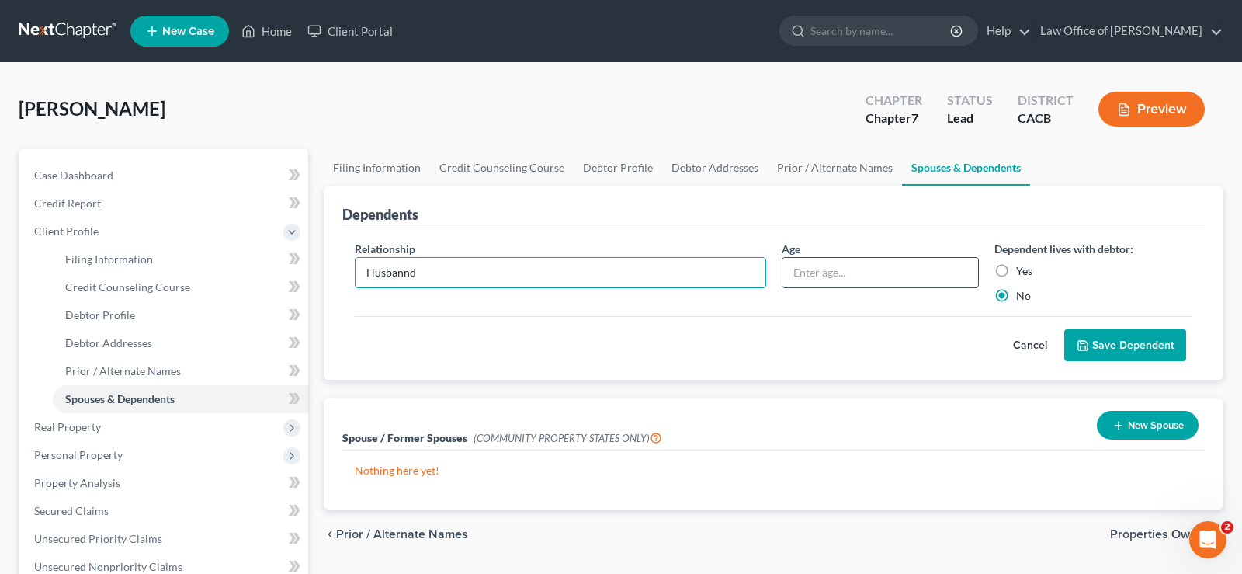
click at [816, 273] on input "text" at bounding box center [880, 272] width 196 height 29
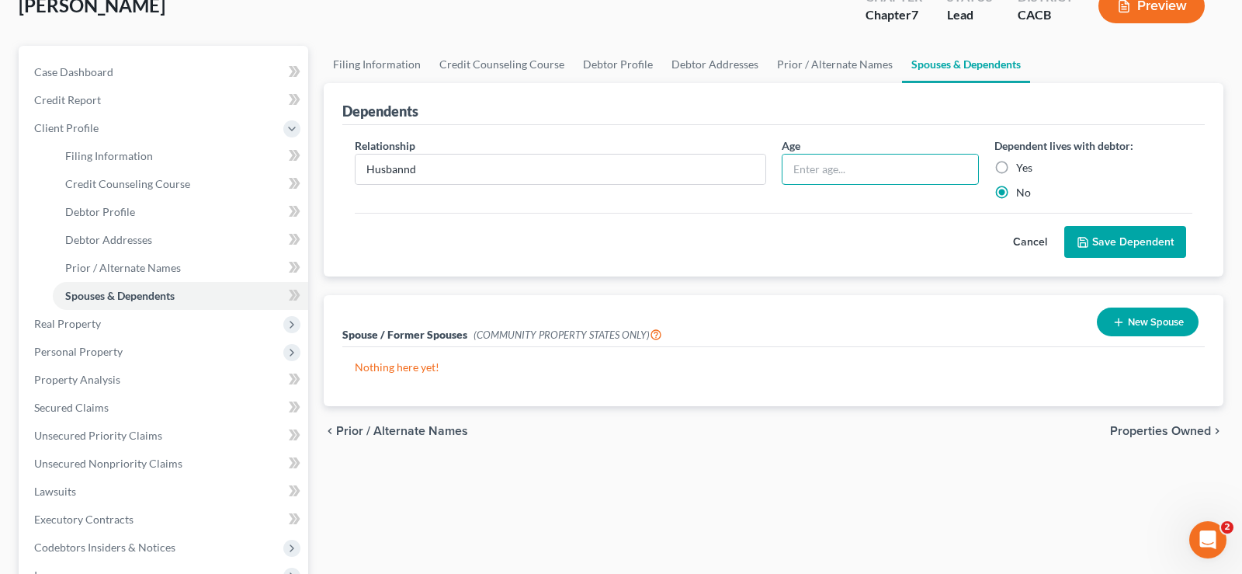
scroll to position [79, 0]
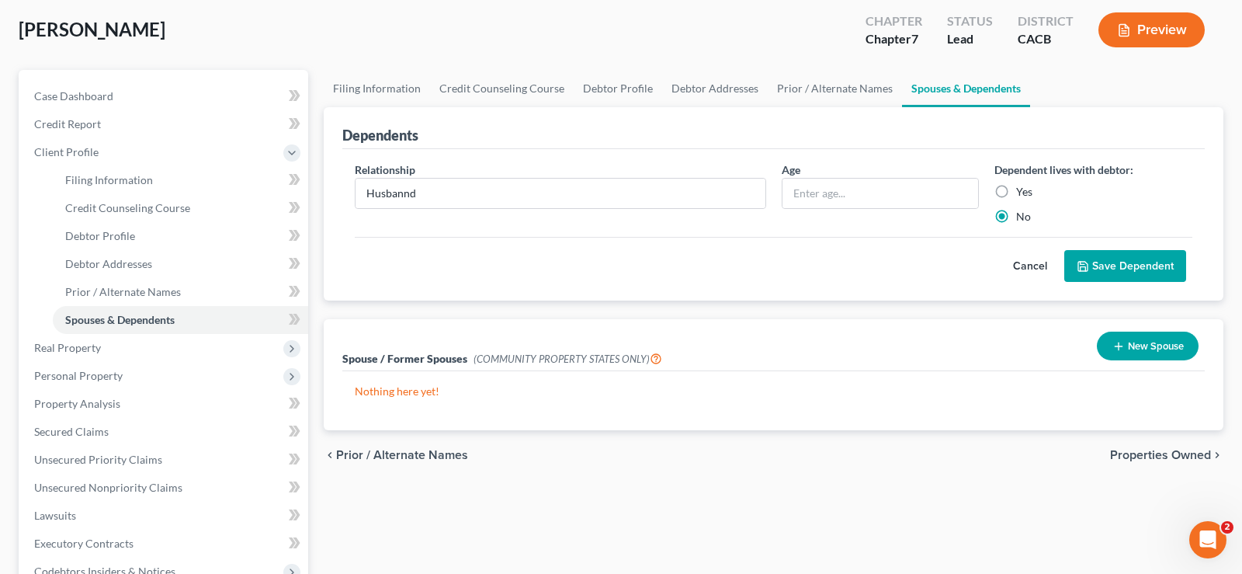
click at [1120, 262] on button "Save Dependent" at bounding box center [1125, 266] width 122 height 33
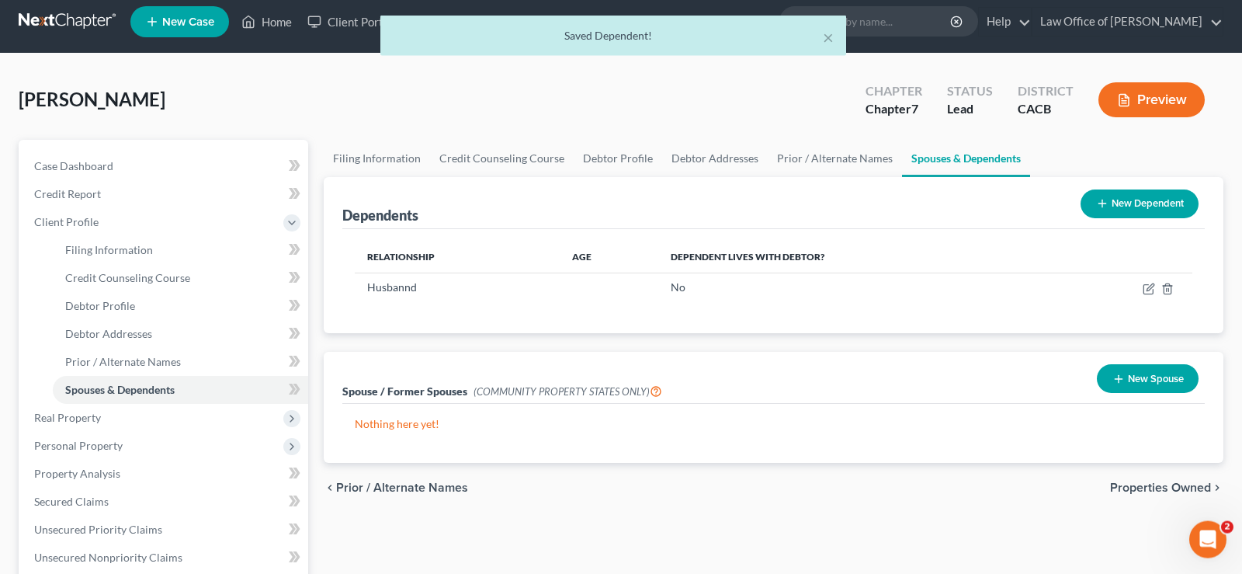
scroll to position [0, 0]
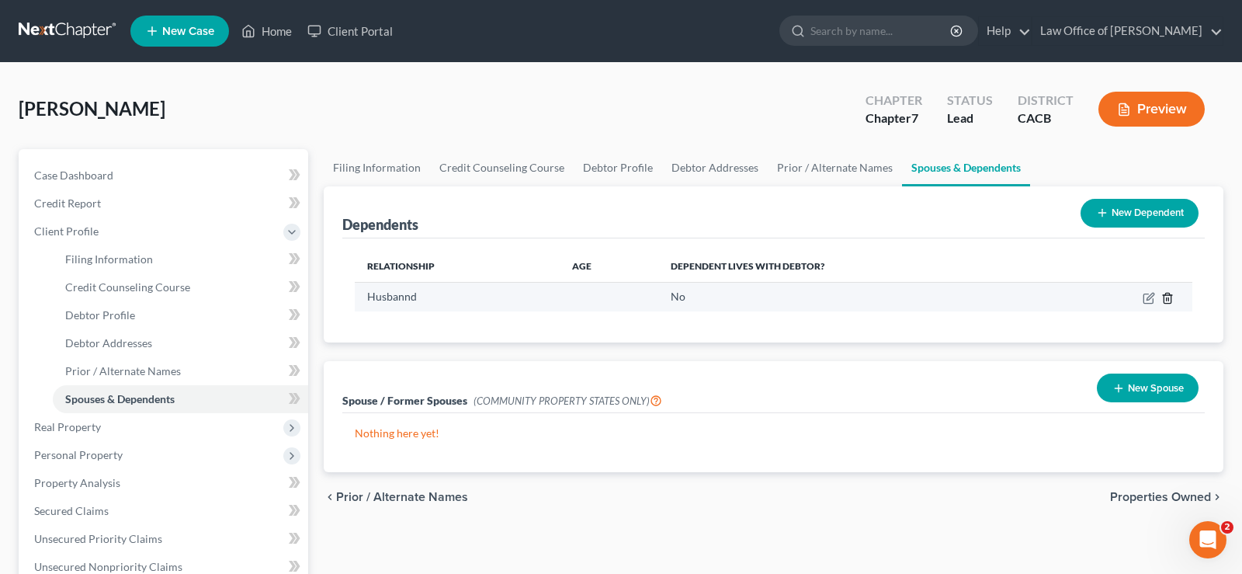
click at [1163, 299] on icon "button" at bounding box center [1166, 298] width 7 height 10
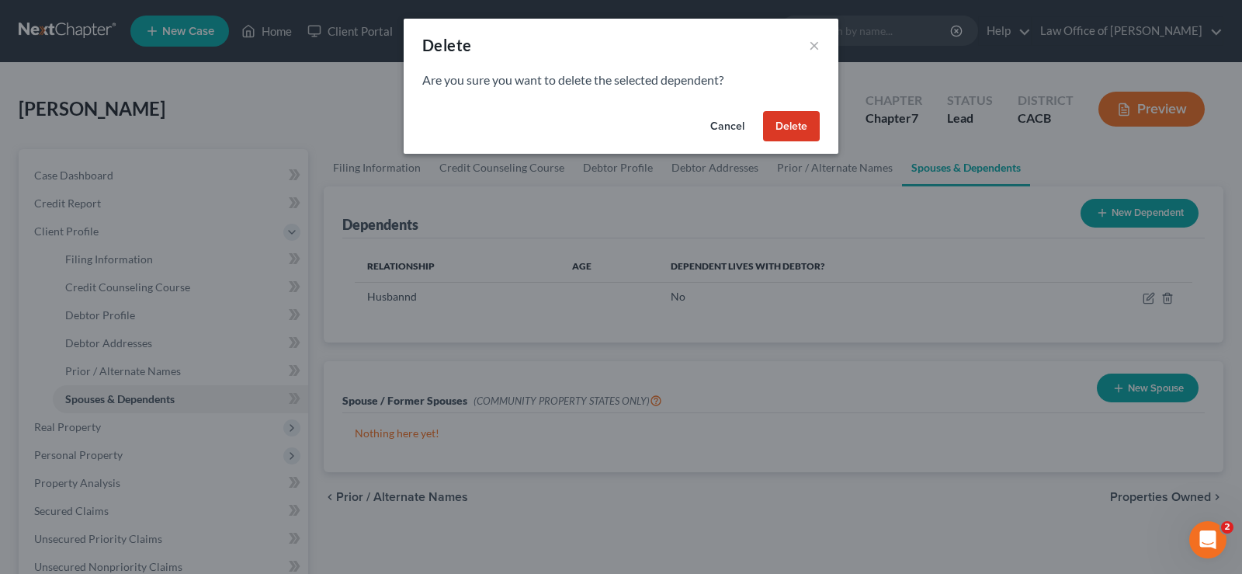
click at [792, 118] on button "Delete" at bounding box center [791, 126] width 57 height 31
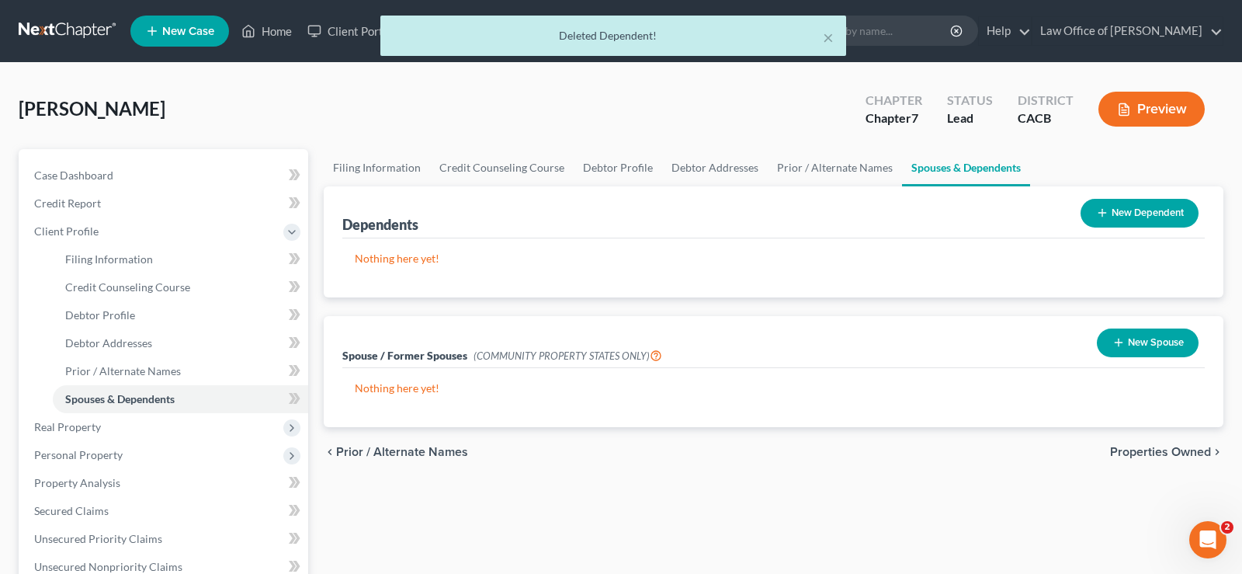
click at [1142, 331] on button "New Spouse" at bounding box center [1148, 342] width 102 height 29
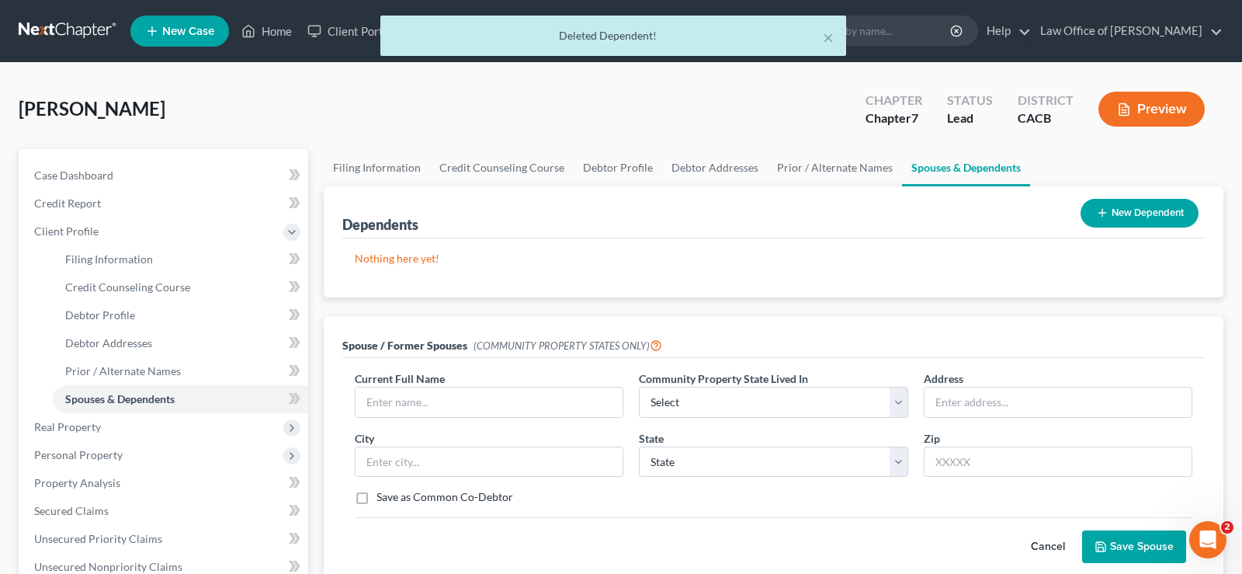
scroll to position [79, 0]
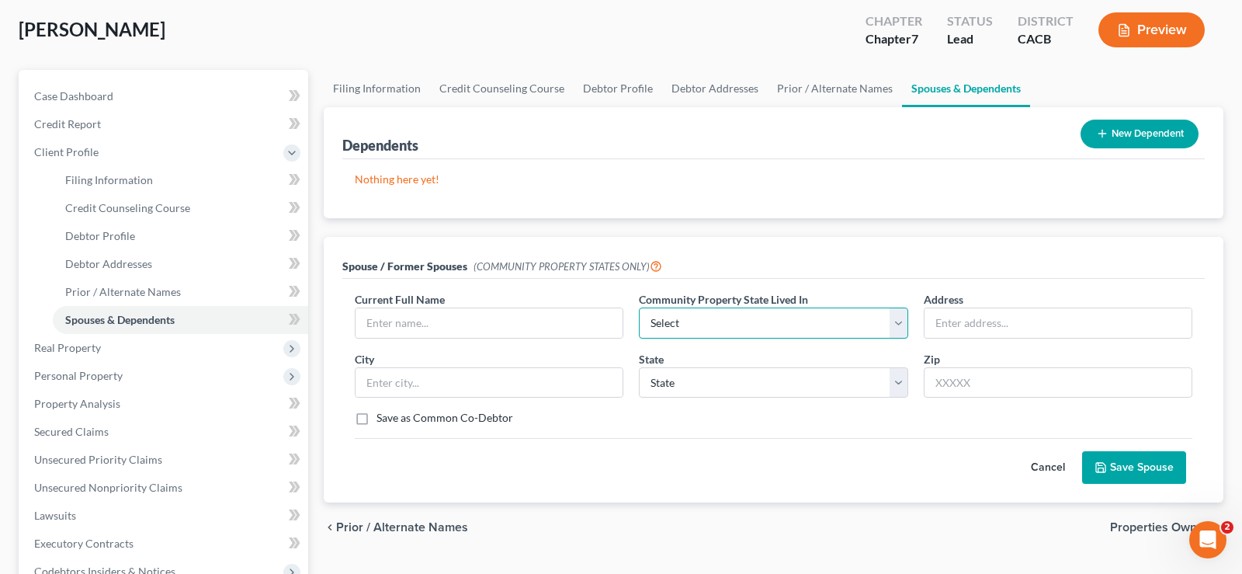
click at [639, 307] on select "Select AZ CA GU ID LA NV NM PR [GEOGRAPHIC_DATA] [GEOGRAPHIC_DATA] [GEOGRAPHIC_…" at bounding box center [773, 322] width 269 height 31
click at [900, 324] on select "Select AZ CA GU ID LA NV NM PR [GEOGRAPHIC_DATA] [GEOGRAPHIC_DATA] [GEOGRAPHIC_…" at bounding box center [773, 322] width 269 height 31
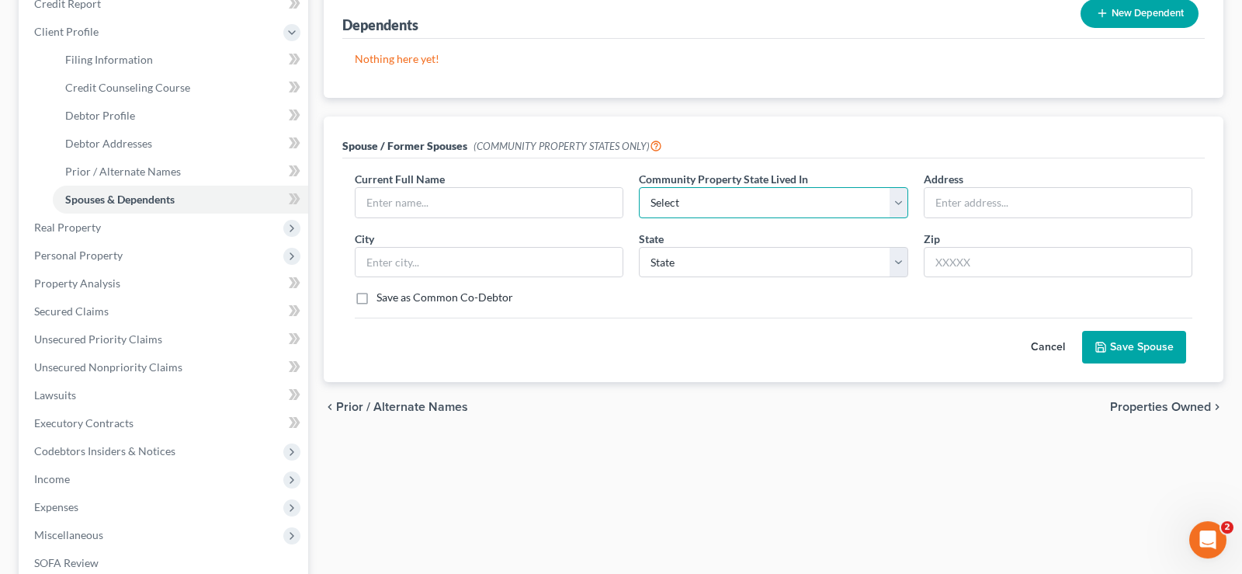
scroll to position [238, 0]
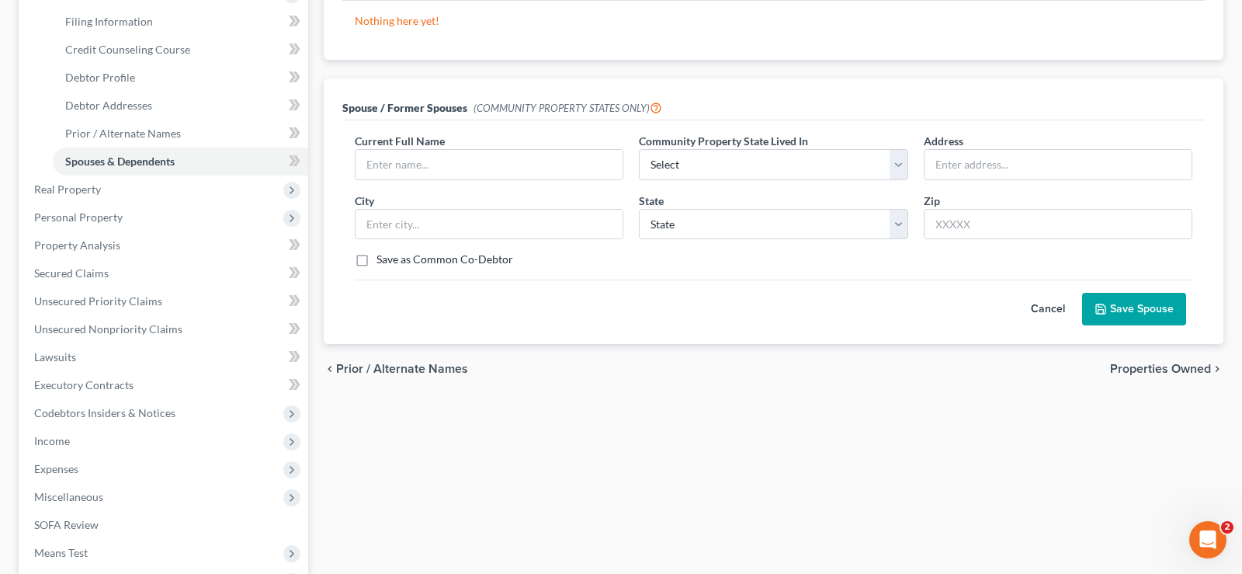
click at [1112, 308] on button "Save Spouse" at bounding box center [1134, 309] width 104 height 33
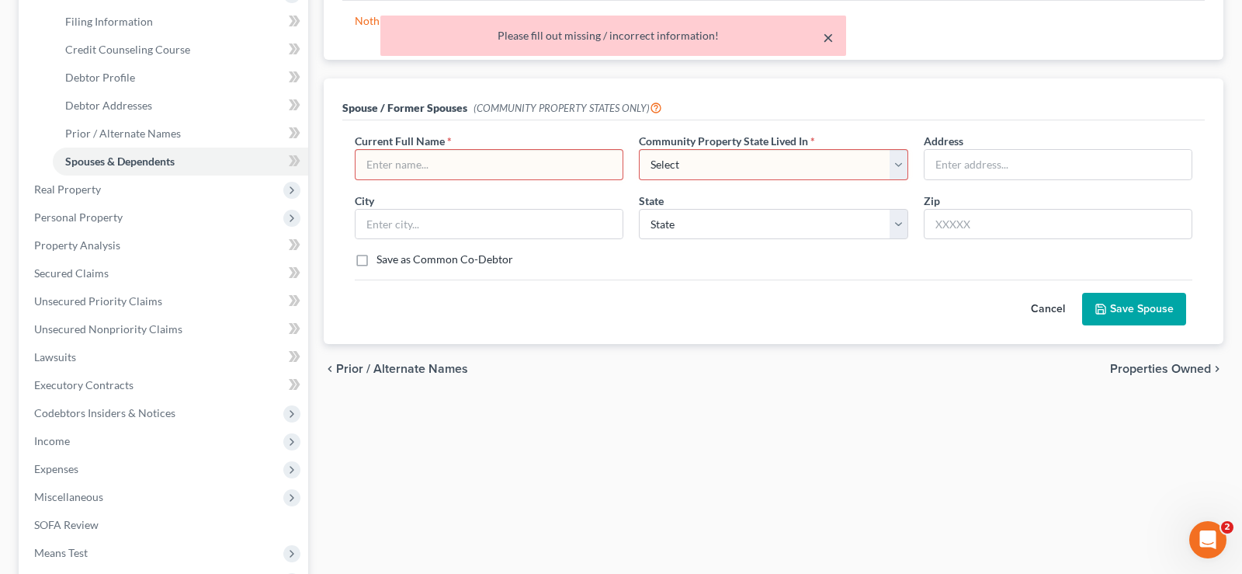
drag, startPoint x: 829, startPoint y: 37, endPoint x: 834, endPoint y: 57, distance: 20.2
click at [829, 38] on button "×" at bounding box center [828, 37] width 11 height 19
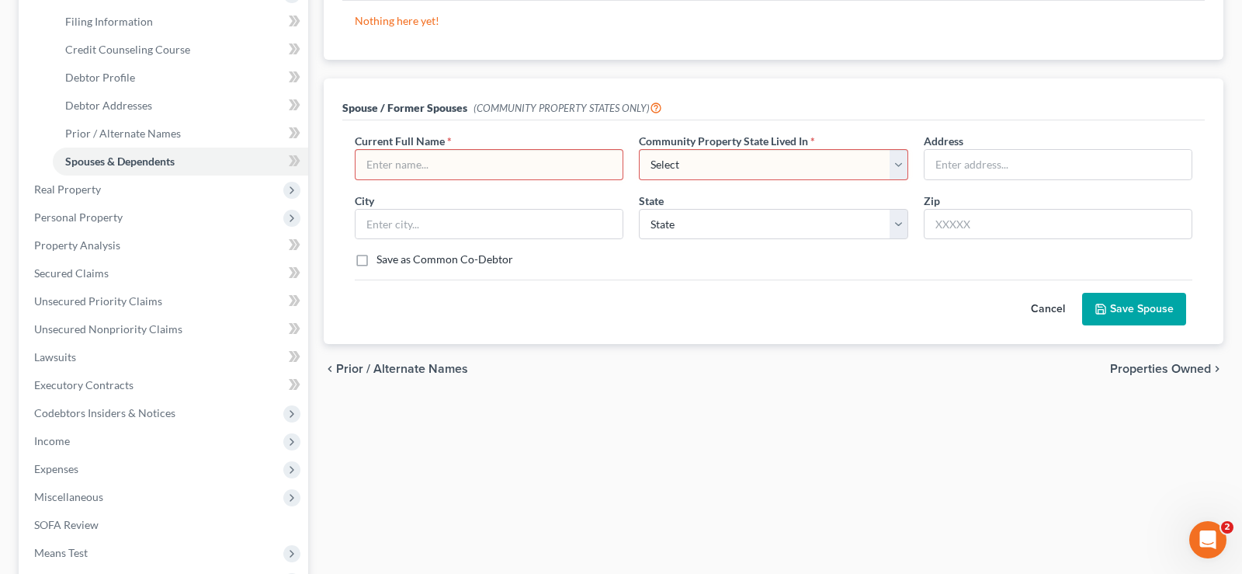
click at [1166, 366] on span "Properties Owned" at bounding box center [1160, 368] width 101 height 12
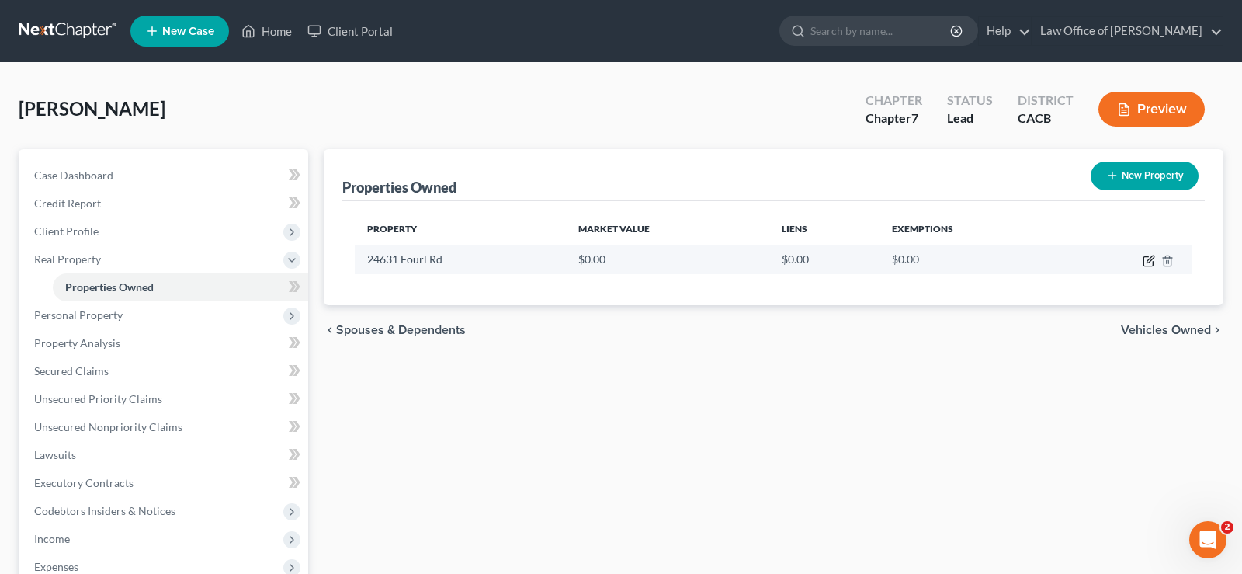
click at [1149, 258] on icon "button" at bounding box center [1149, 261] width 12 height 12
select select "4"
select select "19"
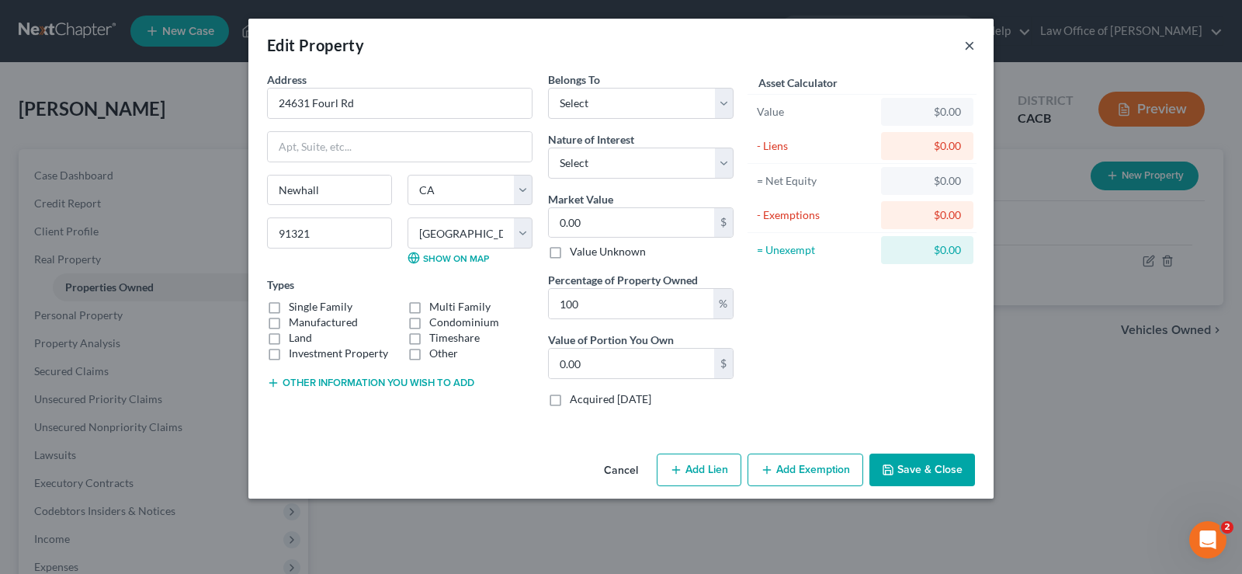
click at [970, 47] on button "×" at bounding box center [969, 45] width 11 height 19
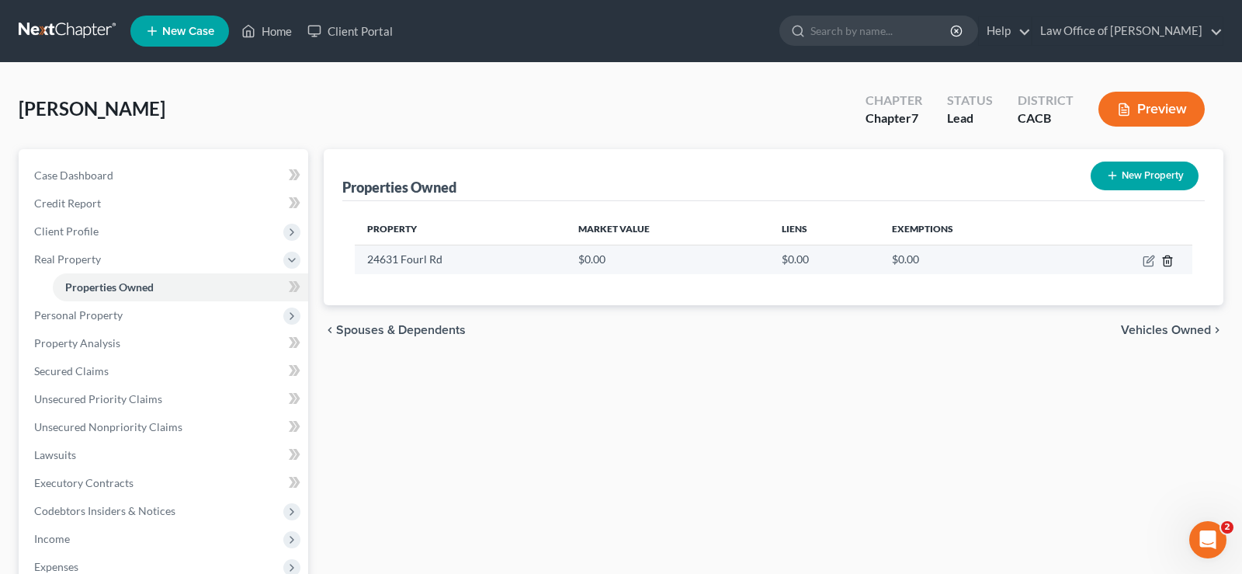
click at [1164, 256] on icon "button" at bounding box center [1167, 261] width 12 height 12
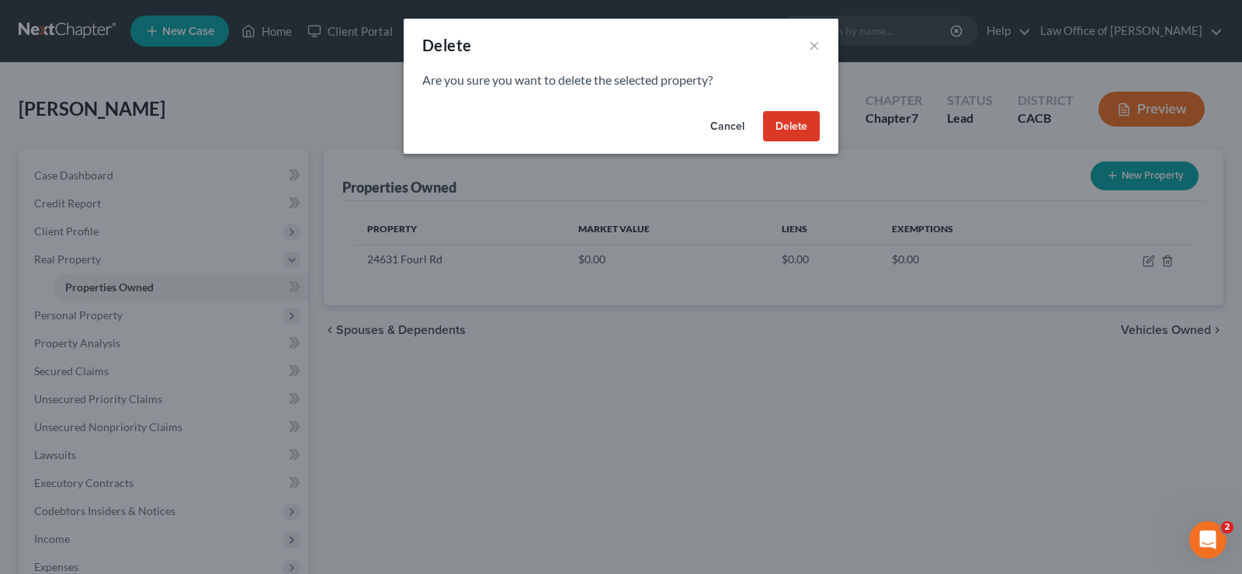
click at [809, 127] on button "Delete" at bounding box center [791, 126] width 57 height 31
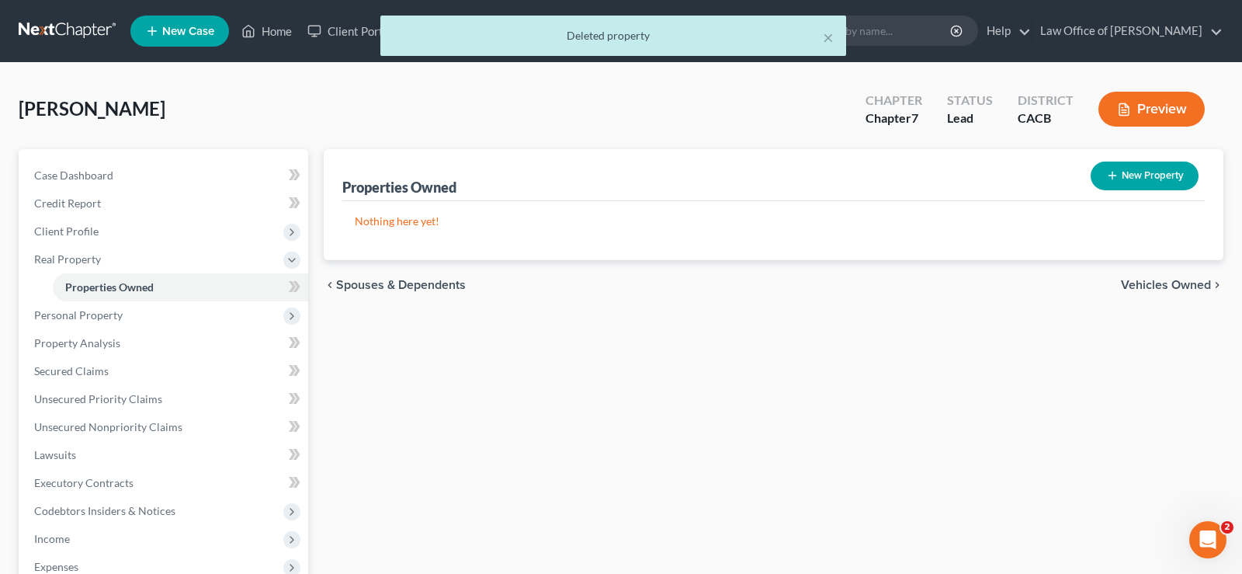
click at [1167, 283] on span "Vehicles Owned" at bounding box center [1166, 285] width 90 height 12
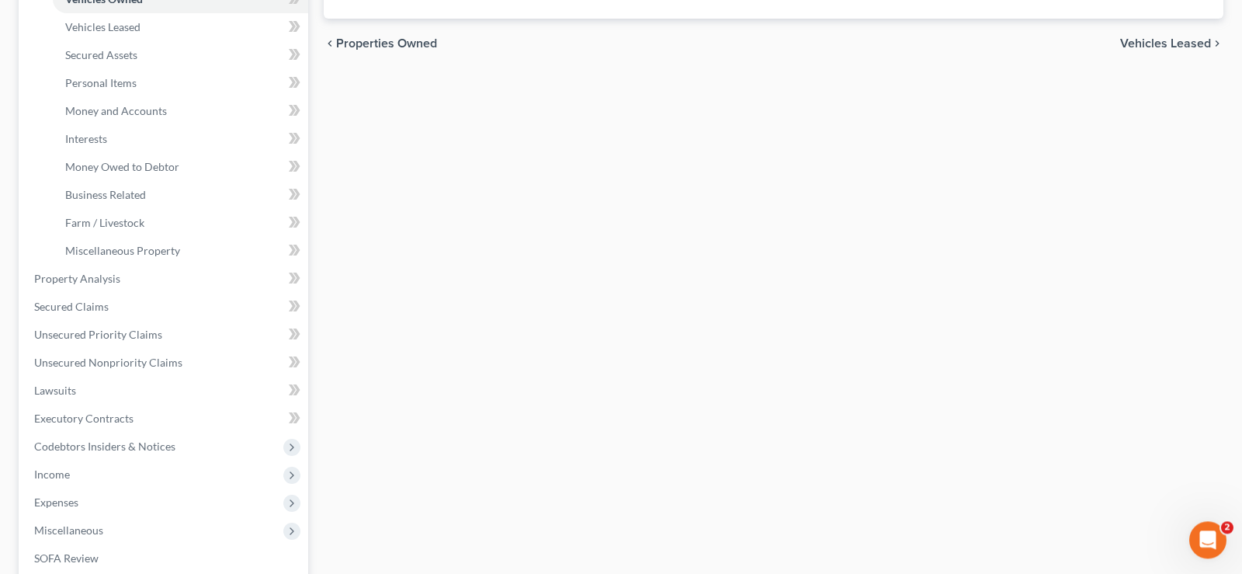
scroll to position [317, 0]
